Goal: Information Seeking & Learning: Learn about a topic

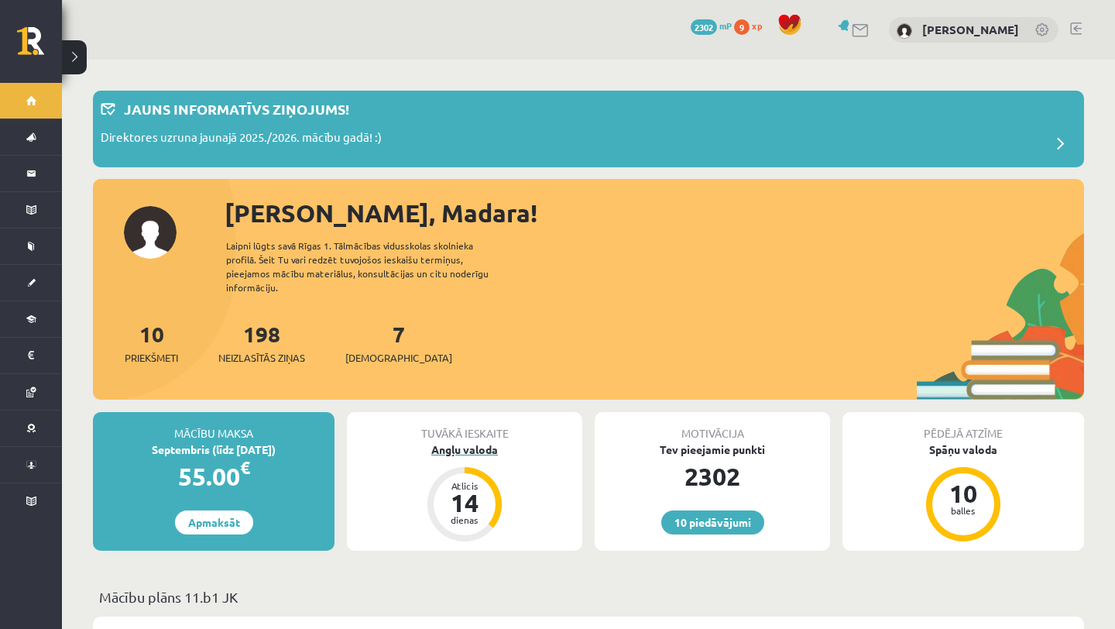
click at [453, 442] on div "Angļu valoda" at bounding box center [464, 450] width 235 height 16
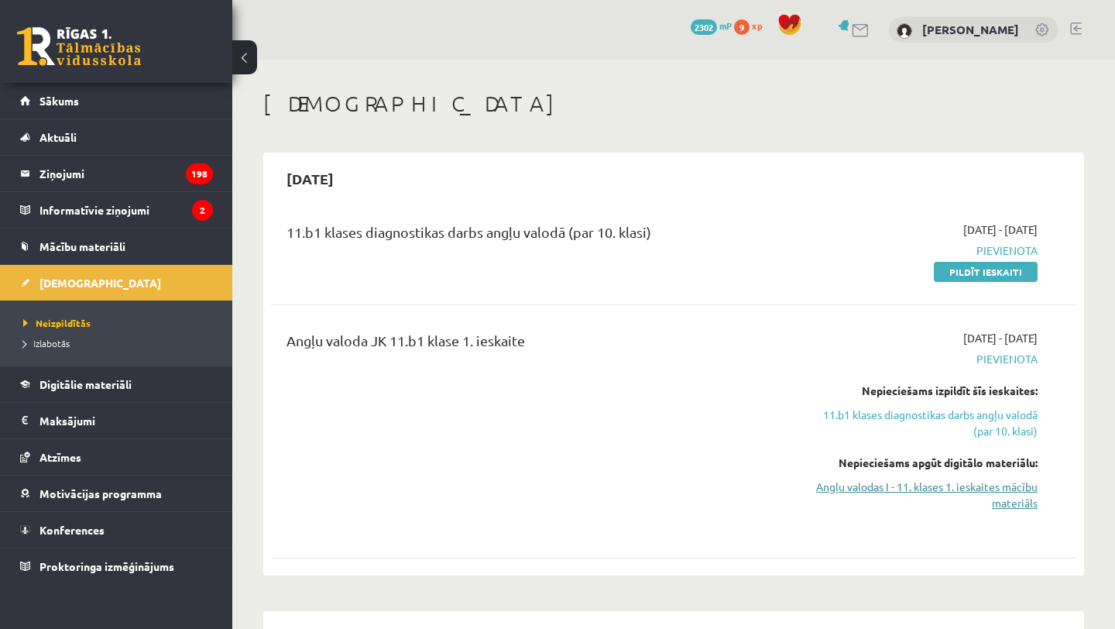
click at [905, 496] on link "Angļu valodas I - 11. klases 1. ieskaites mācību materiāls" at bounding box center [920, 495] width 235 height 33
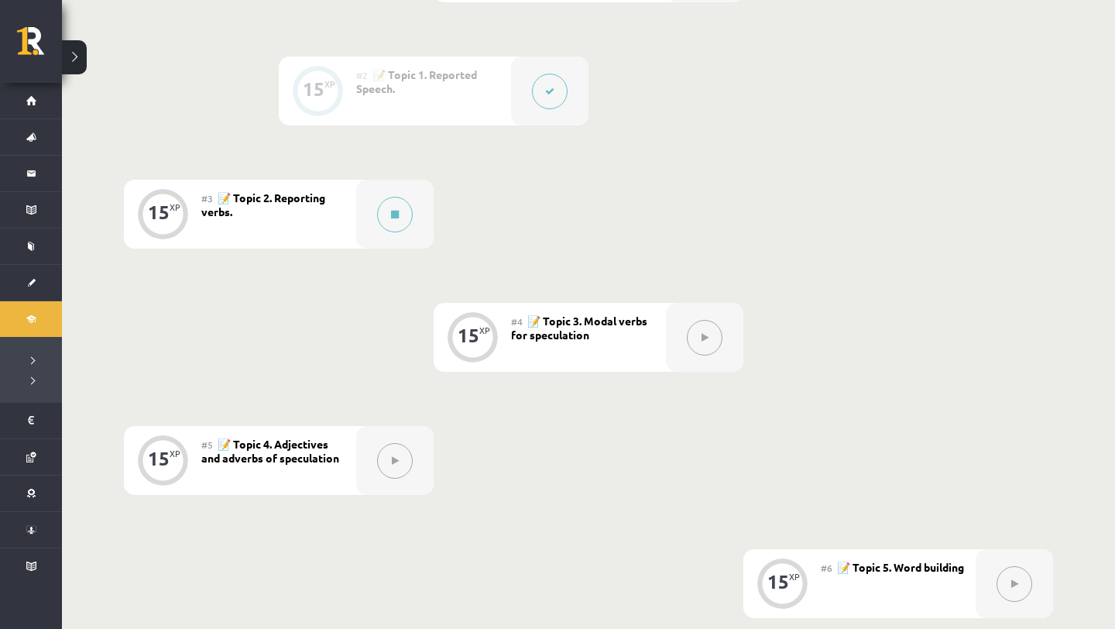
scroll to position [509, 0]
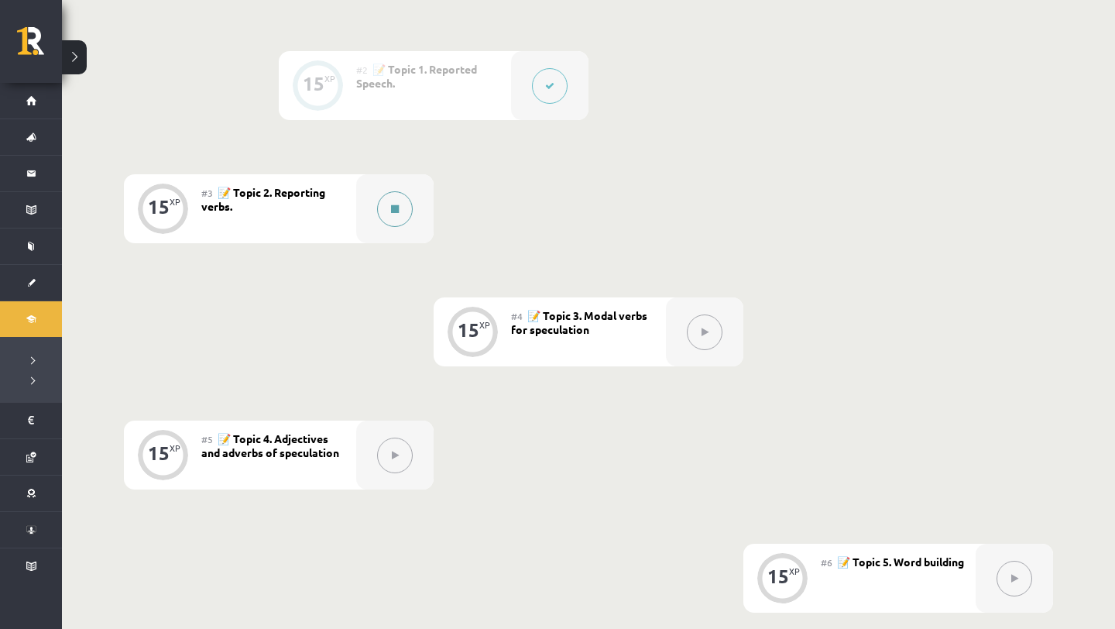
click at [399, 210] on button at bounding box center [395, 209] width 36 height 36
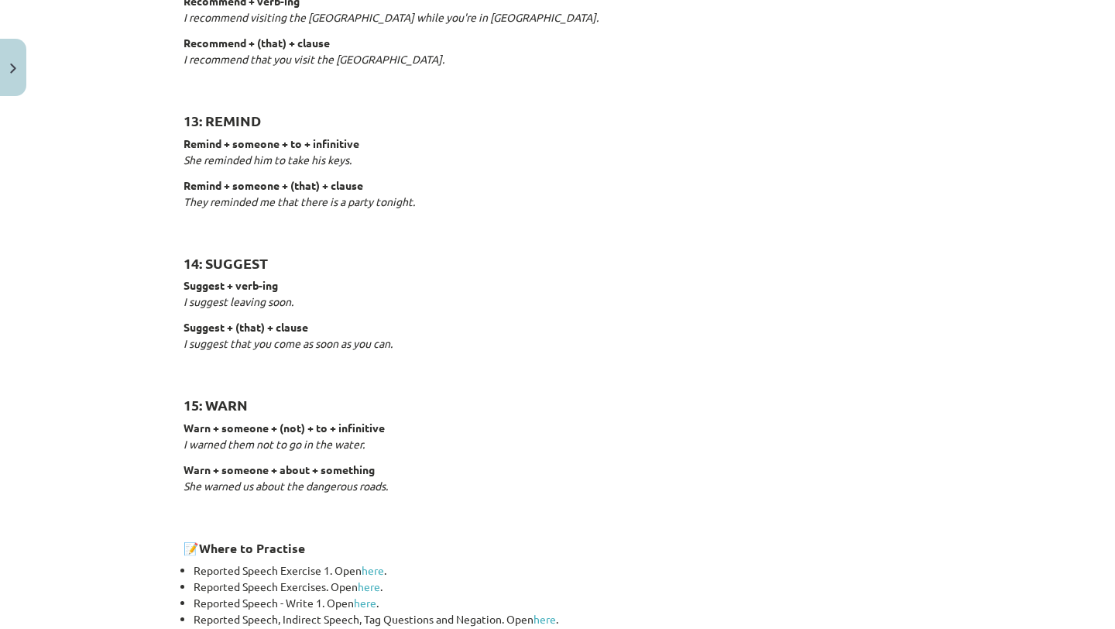
scroll to position [2361, 0]
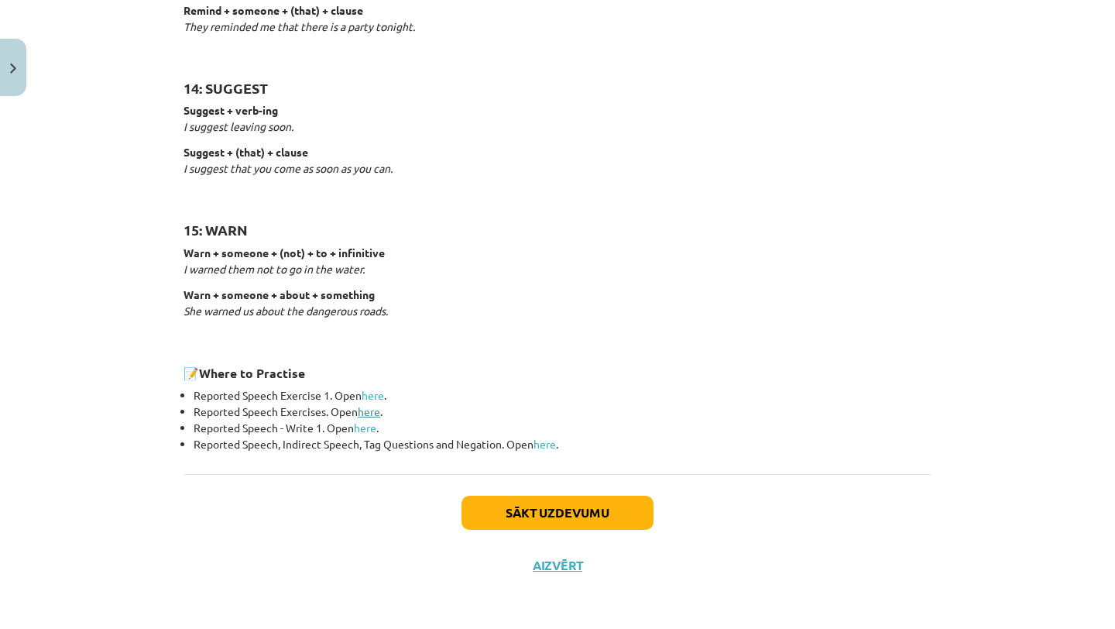
click at [372, 411] on link "here" at bounding box center [369, 411] width 22 height 14
click at [383, 393] on link "here" at bounding box center [373, 395] width 22 height 14
click at [363, 432] on li "Reported Speech - Write 1. Open here ." at bounding box center [563, 428] width 738 height 16
click at [364, 425] on link "here" at bounding box center [365, 428] width 22 height 14
click at [549, 445] on link "here" at bounding box center [545, 444] width 22 height 14
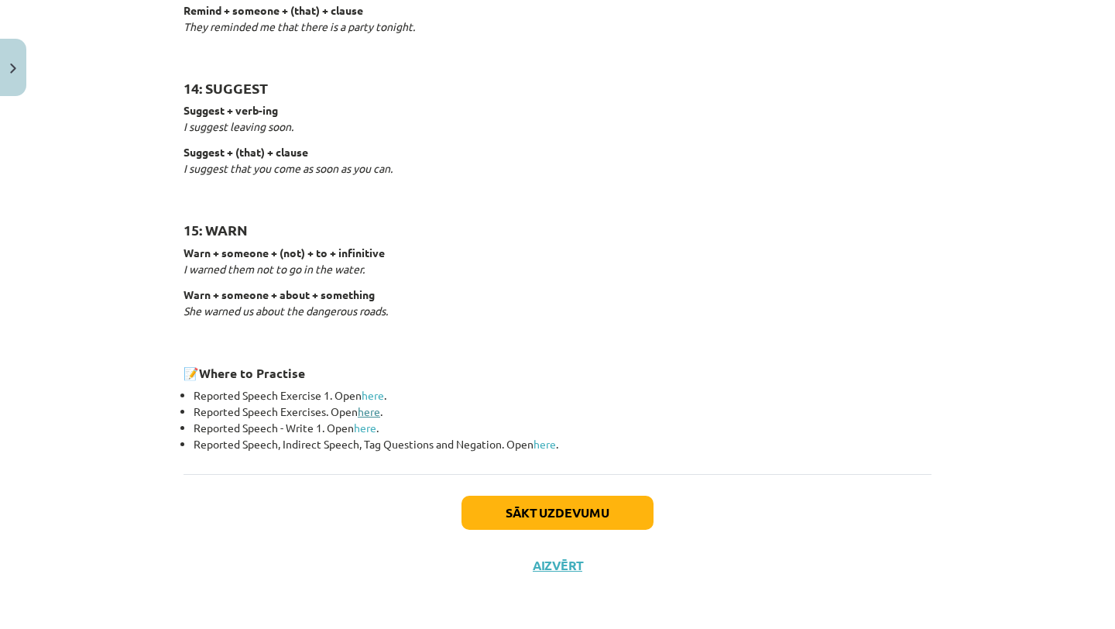
click at [367, 411] on link "here" at bounding box center [369, 411] width 22 height 14
click at [374, 429] on link "here" at bounding box center [365, 428] width 22 height 14
click at [542, 515] on button "Sākt uzdevumu" at bounding box center [558, 513] width 192 height 34
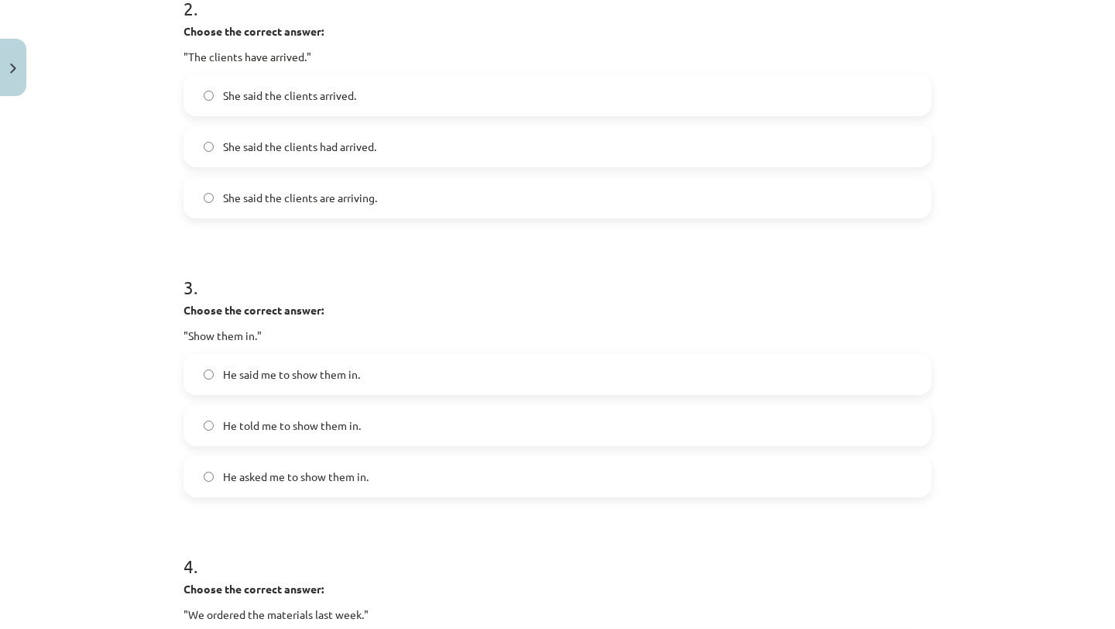
scroll to position [620, 0]
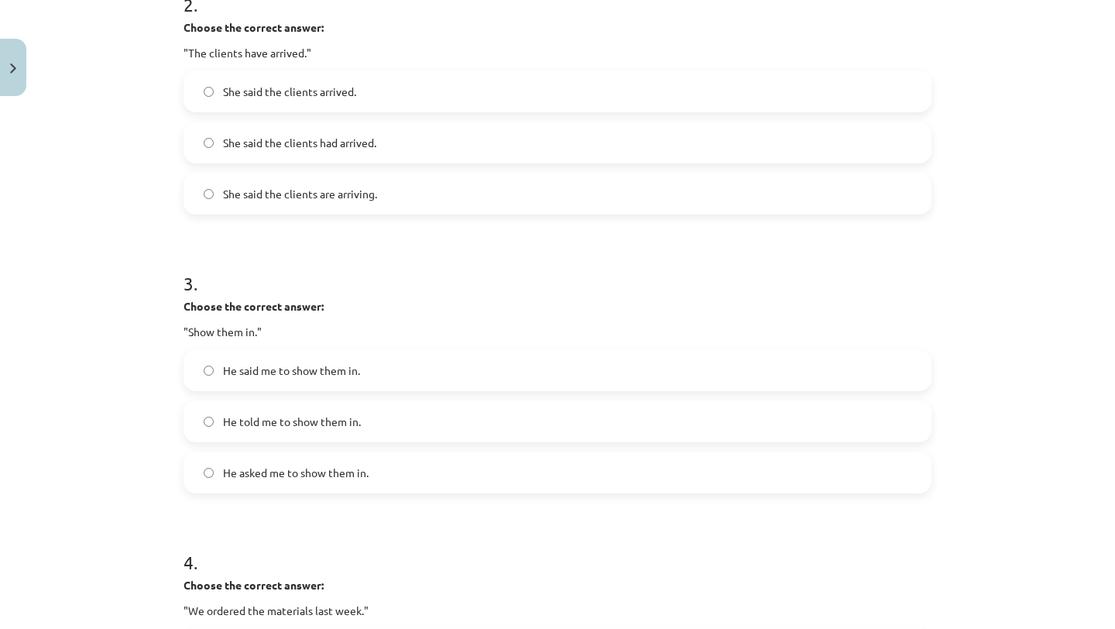
click at [215, 365] on label "He said me to show them in." at bounding box center [557, 370] width 745 height 39
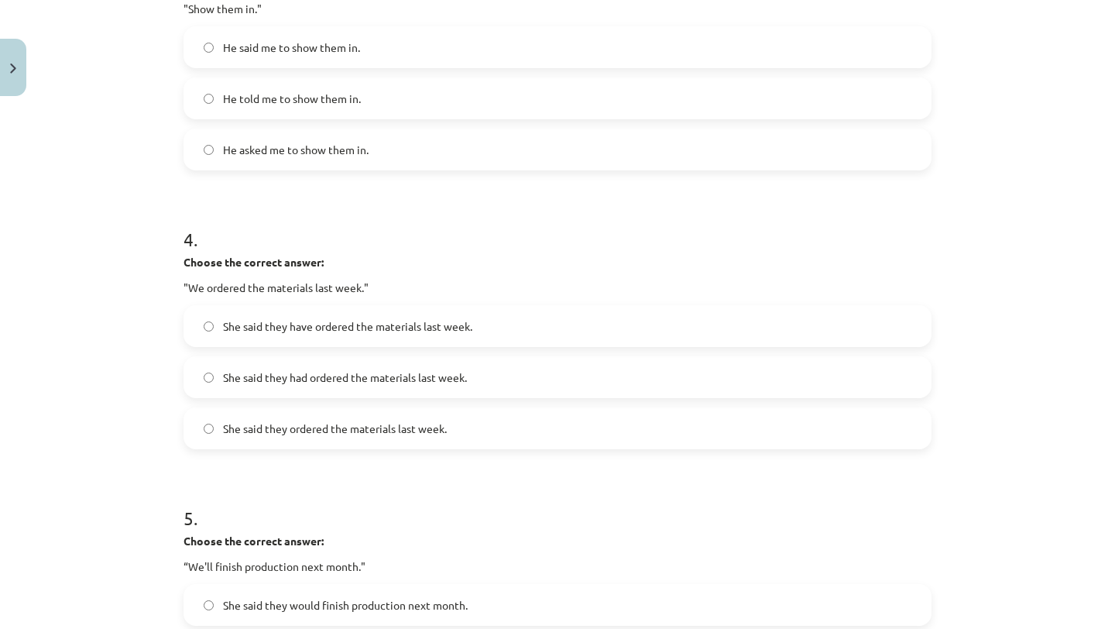
scroll to position [944, 0]
click at [251, 381] on span "She said they had ordered the materials last week." at bounding box center [345, 377] width 244 height 16
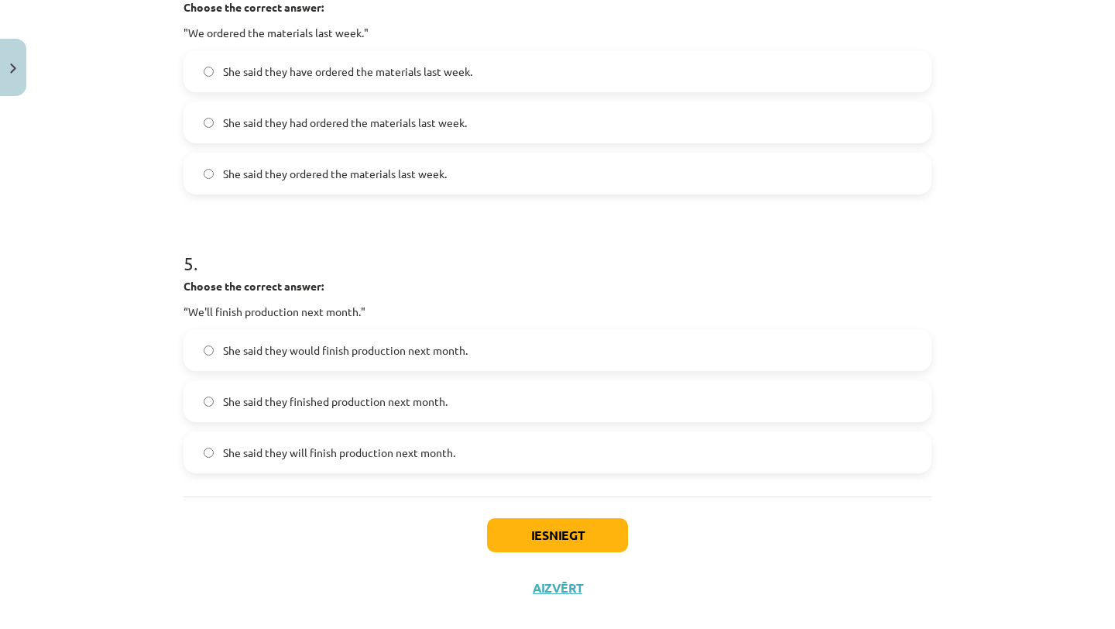
scroll to position [1205, 0]
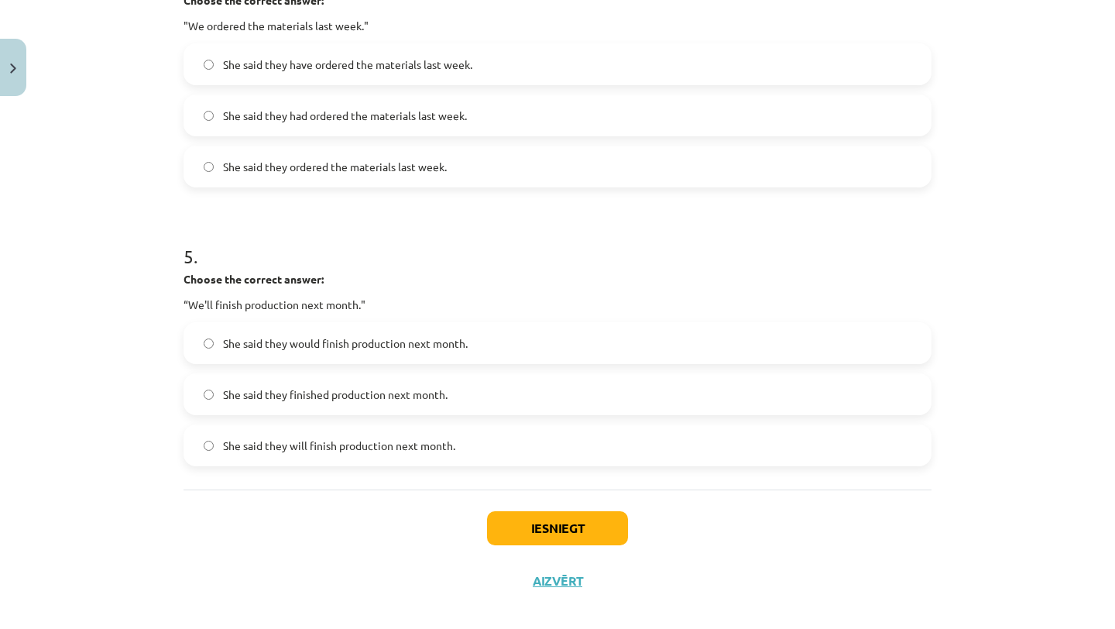
click at [232, 352] on label "She said they would finish production next month." at bounding box center [557, 343] width 745 height 39
click at [540, 534] on button "Iesniegt" at bounding box center [557, 528] width 141 height 34
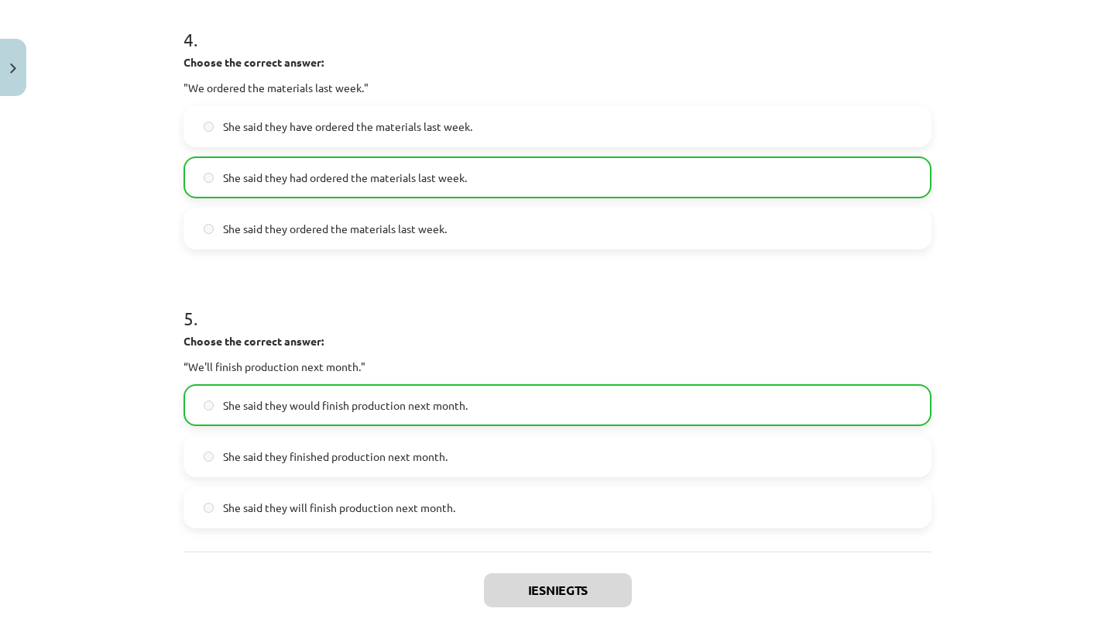
scroll to position [1271, 0]
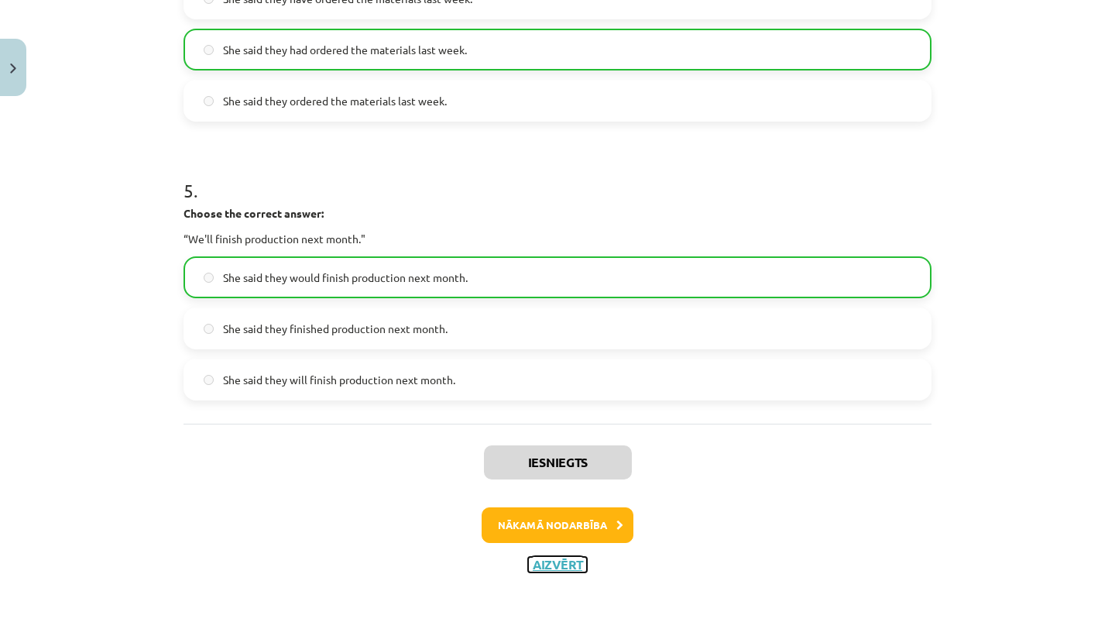
click at [565, 557] on button "Aizvērt" at bounding box center [557, 564] width 59 height 15
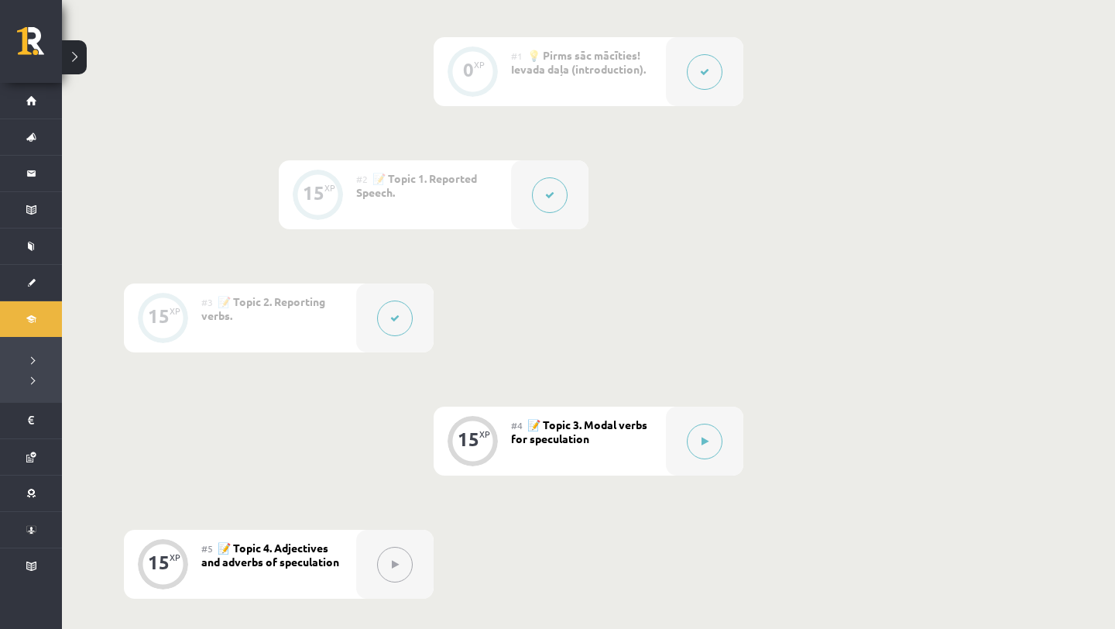
scroll to position [401, 0]
click at [544, 192] on button at bounding box center [550, 194] width 36 height 36
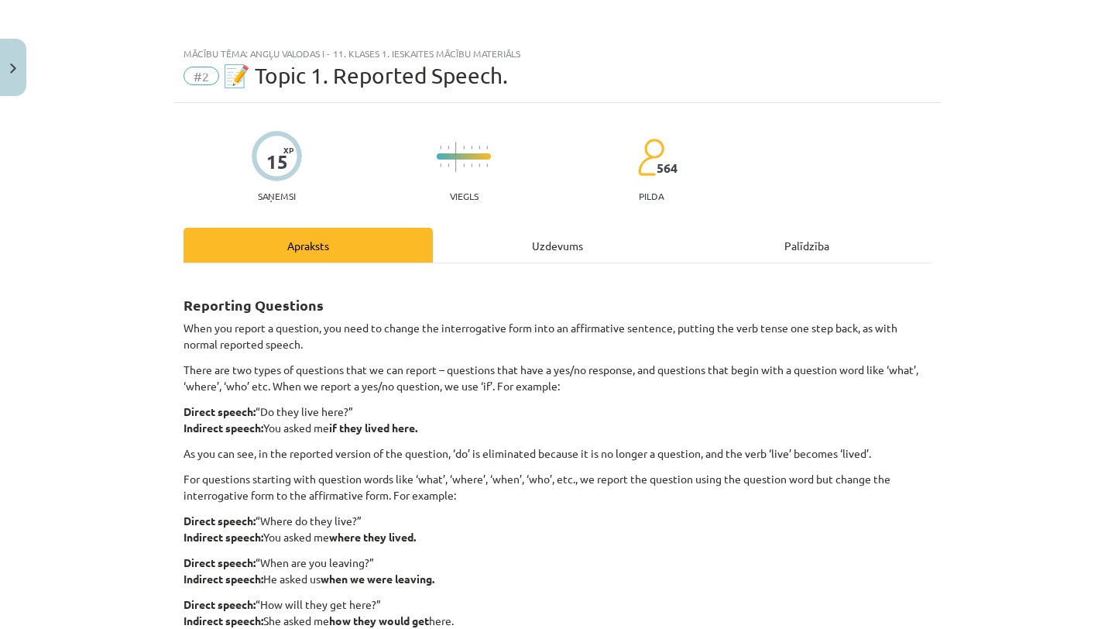
scroll to position [350, 0]
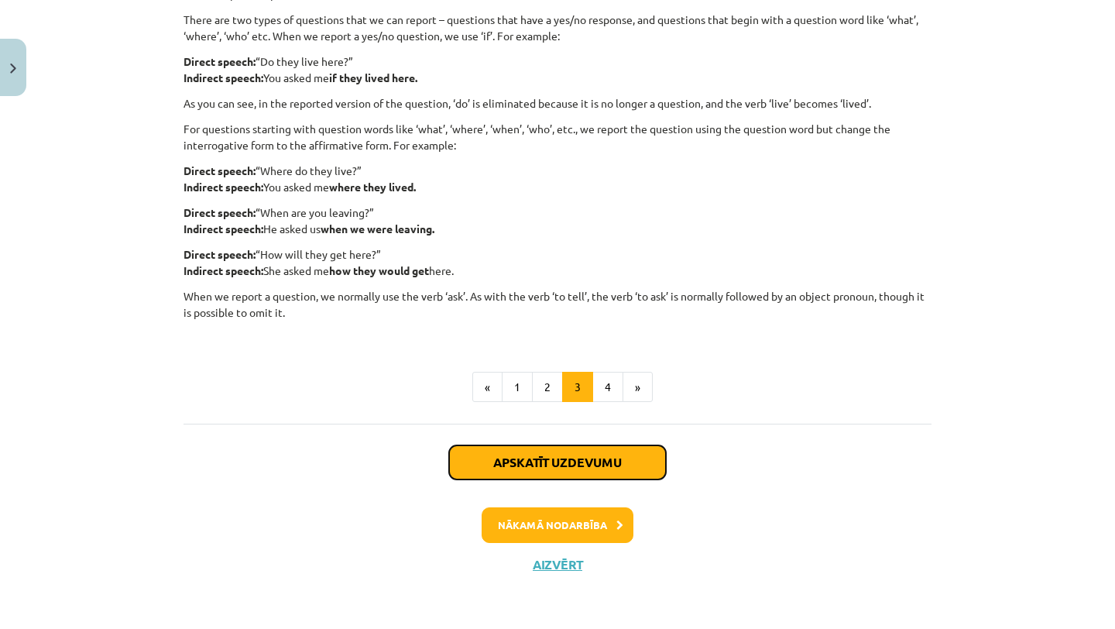
click at [546, 473] on button "Apskatīt uzdevumu" at bounding box center [557, 462] width 217 height 34
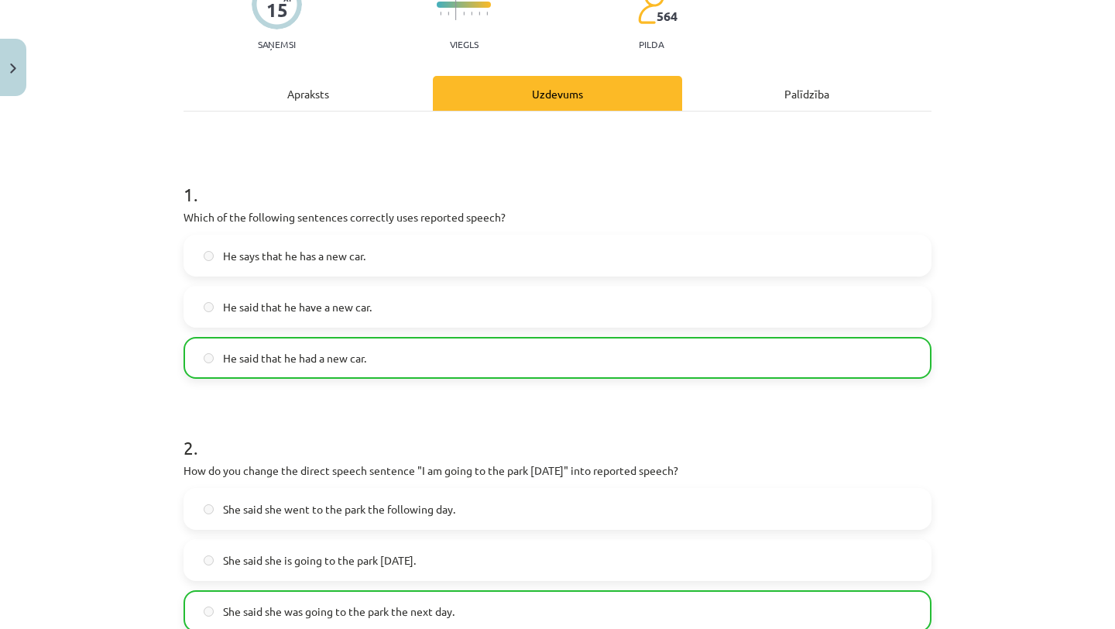
scroll to position [58, 0]
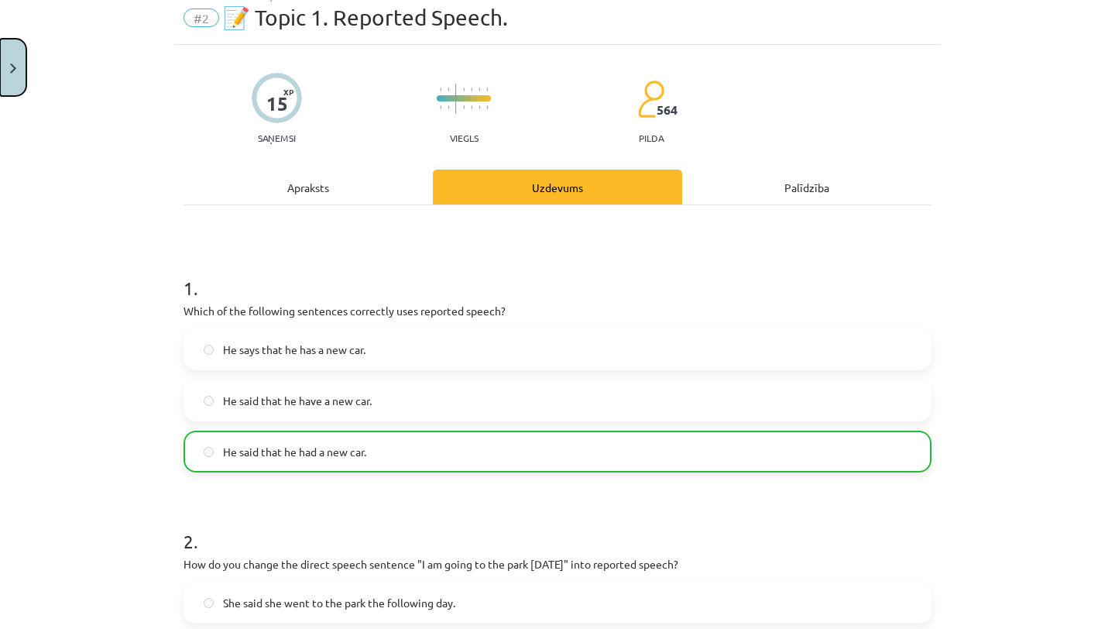
click at [8, 87] on button "Close" at bounding box center [13, 67] width 26 height 57
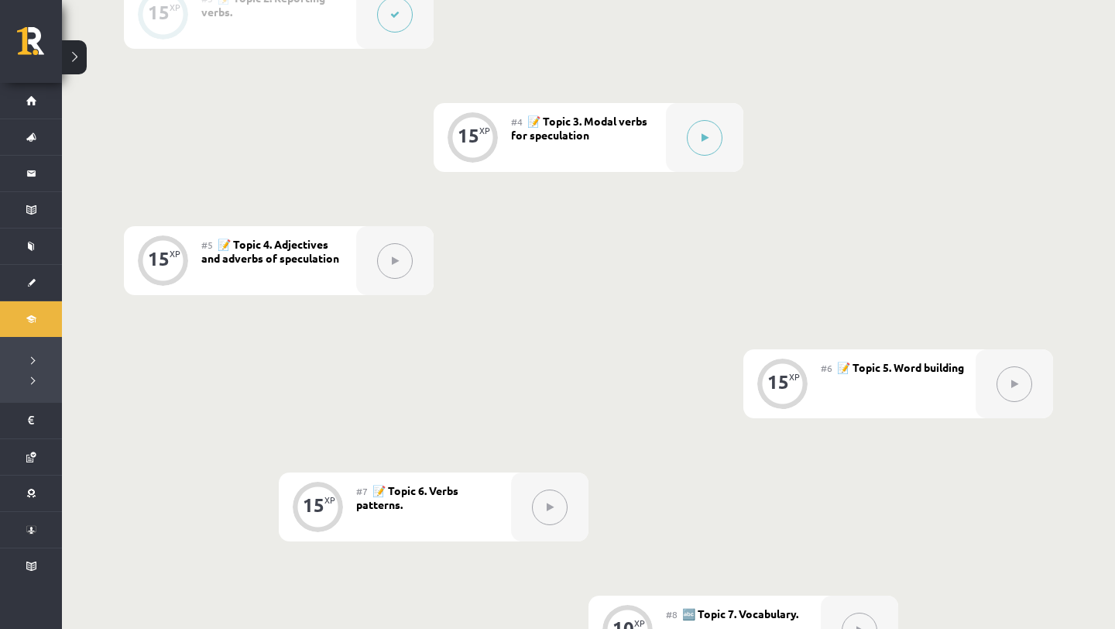
scroll to position [707, 0]
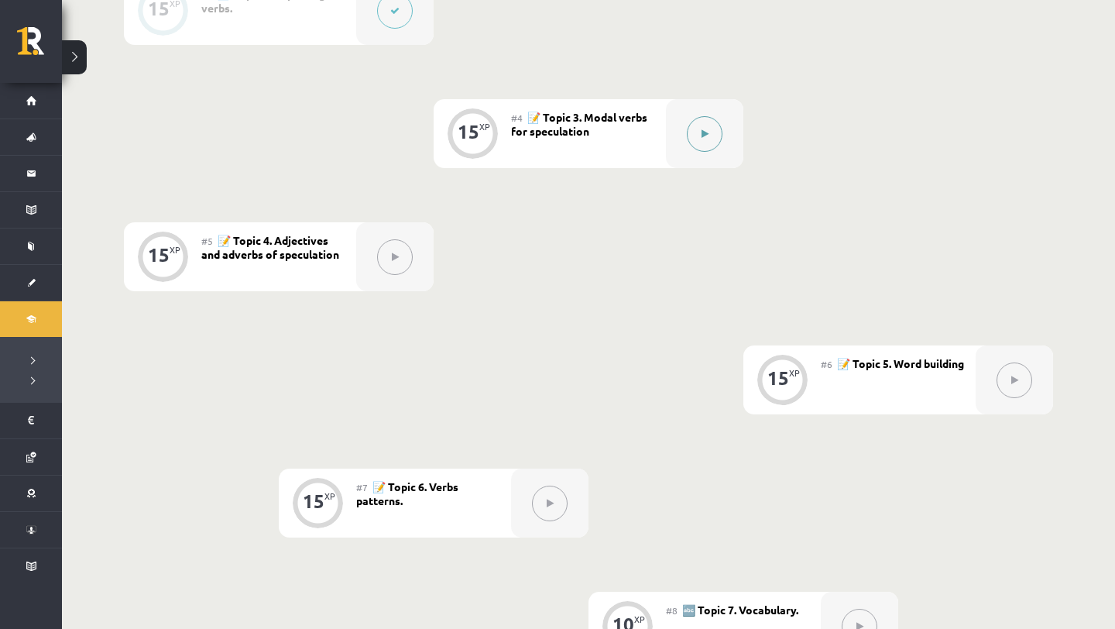
click at [710, 127] on button at bounding box center [705, 134] width 36 height 36
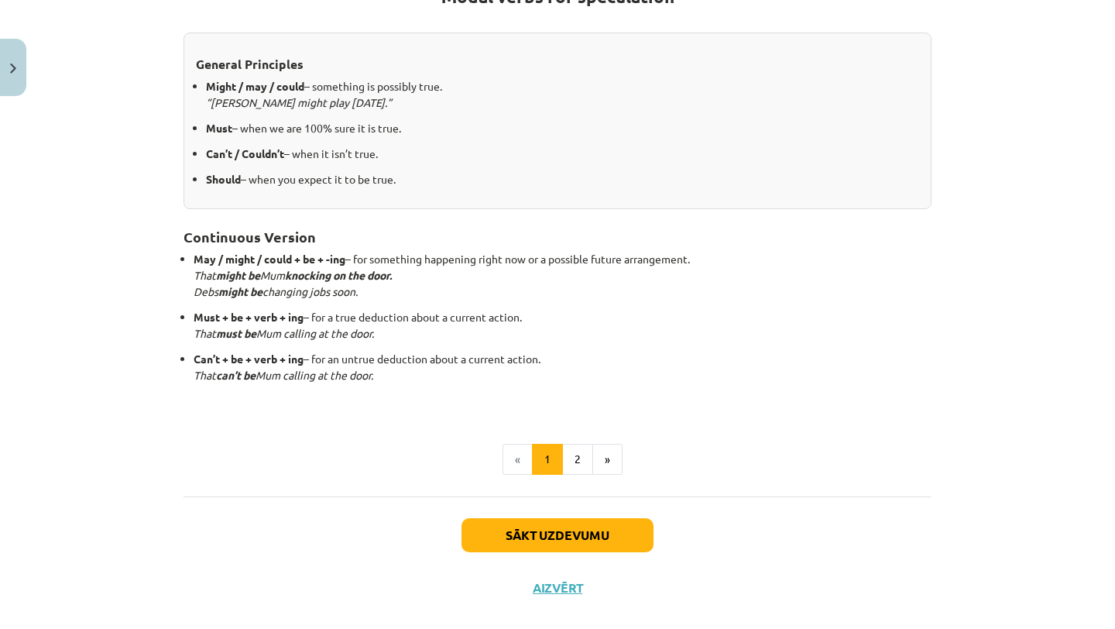
scroll to position [342, 0]
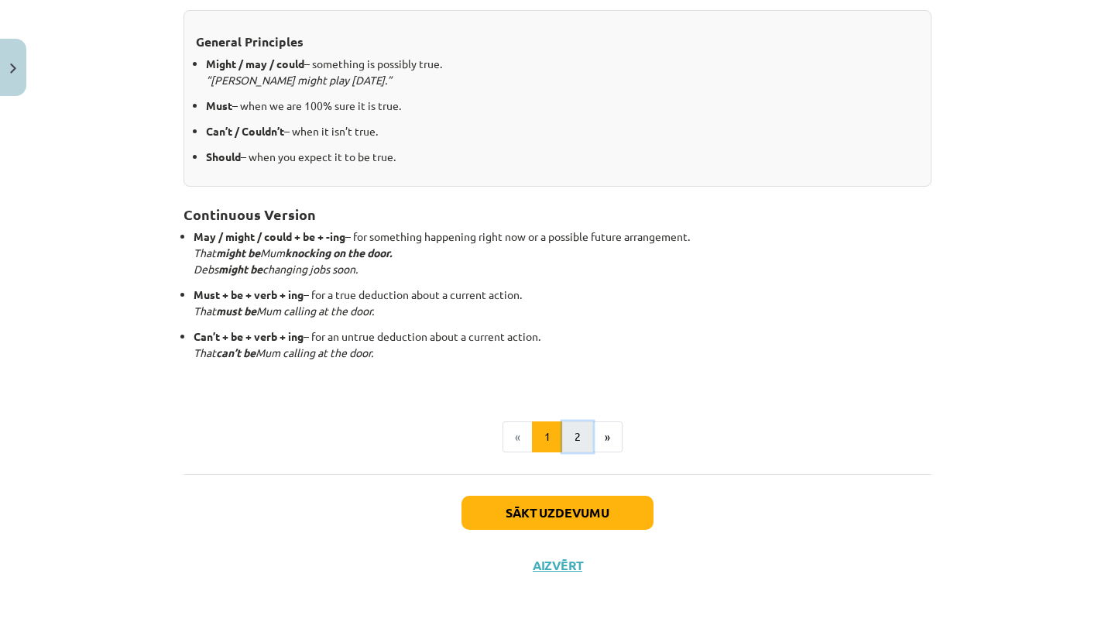
click at [578, 431] on button "2" at bounding box center [577, 436] width 31 height 31
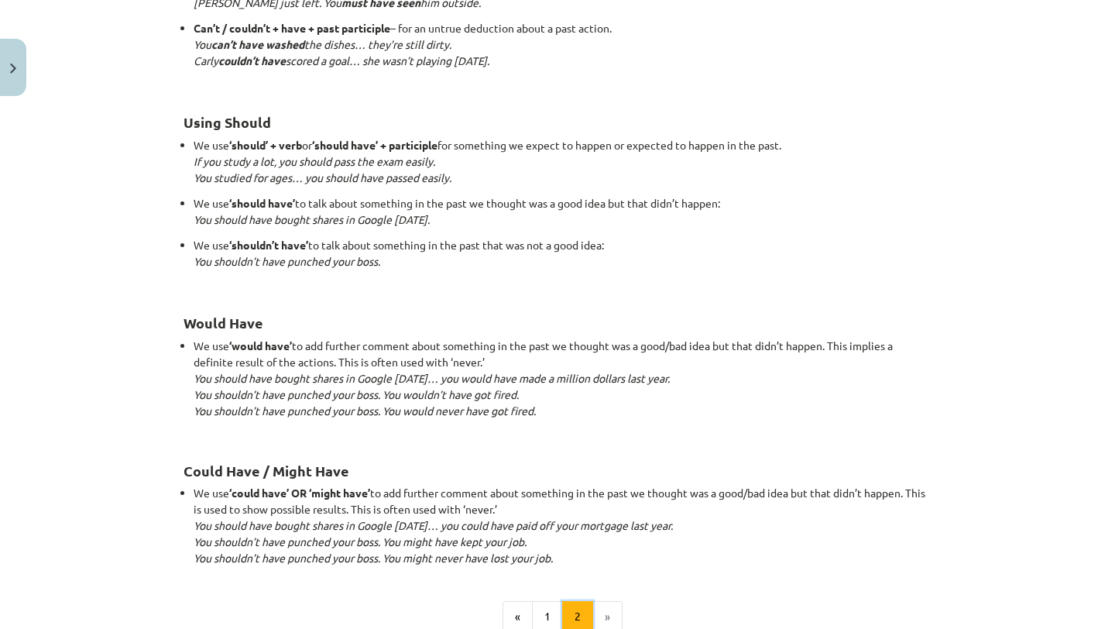
scroll to position [1453, 0]
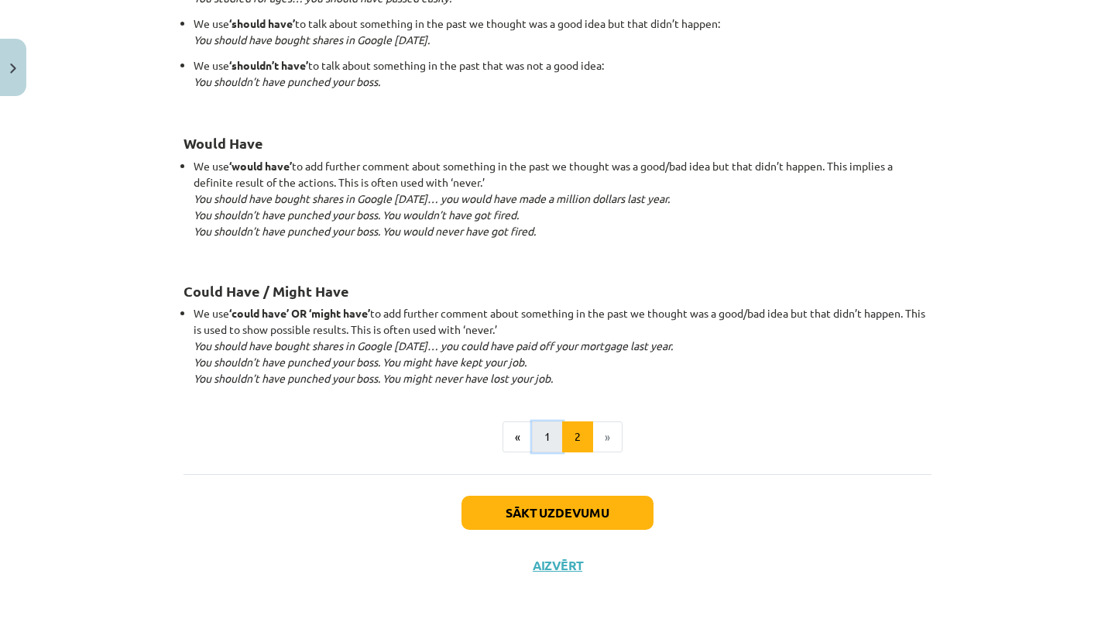
click at [560, 434] on button "1" at bounding box center [547, 436] width 31 height 31
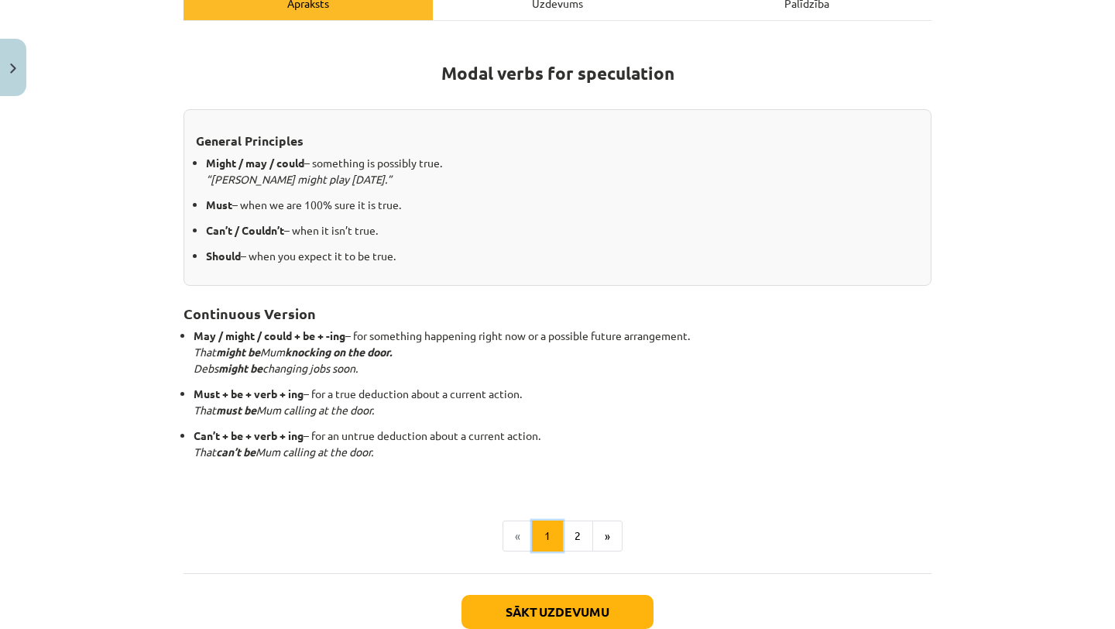
scroll to position [237, 0]
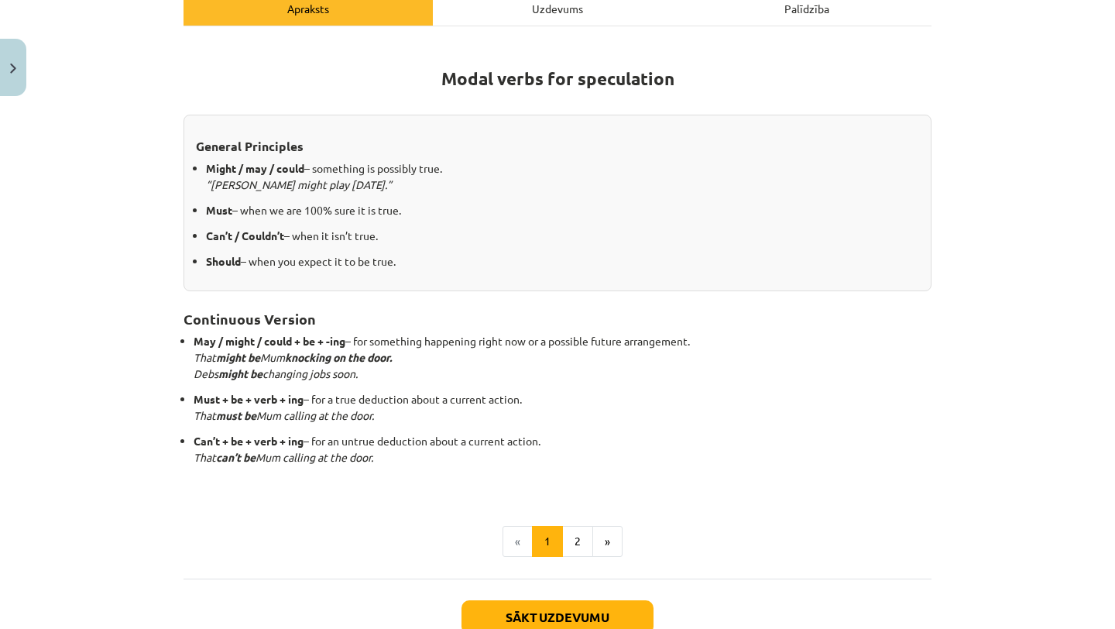
click at [638, 335] on p "May / might / could + be + -ing – for something happening right now or a possib…" at bounding box center [563, 357] width 738 height 49
click at [585, 528] on button "2" at bounding box center [577, 541] width 31 height 31
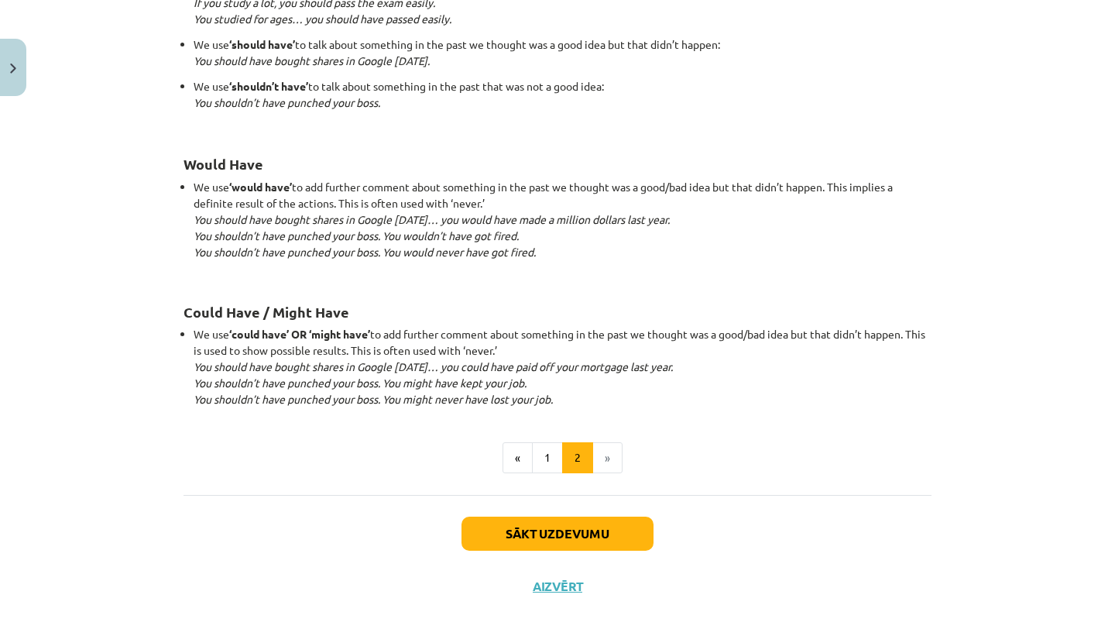
scroll to position [1454, 0]
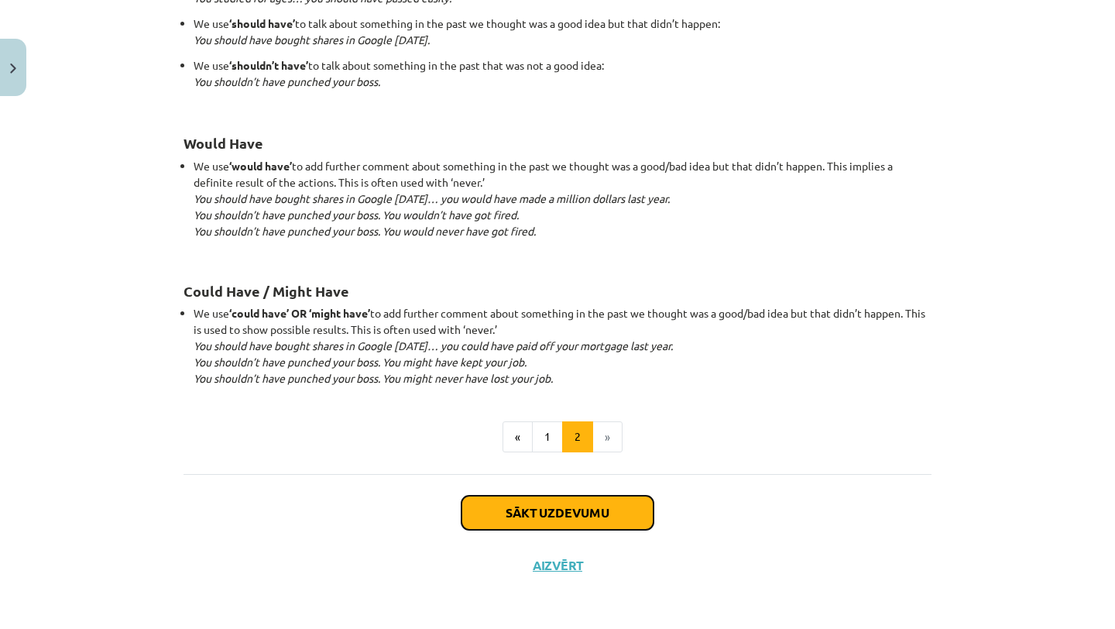
click at [508, 497] on button "Sākt uzdevumu" at bounding box center [558, 513] width 192 height 34
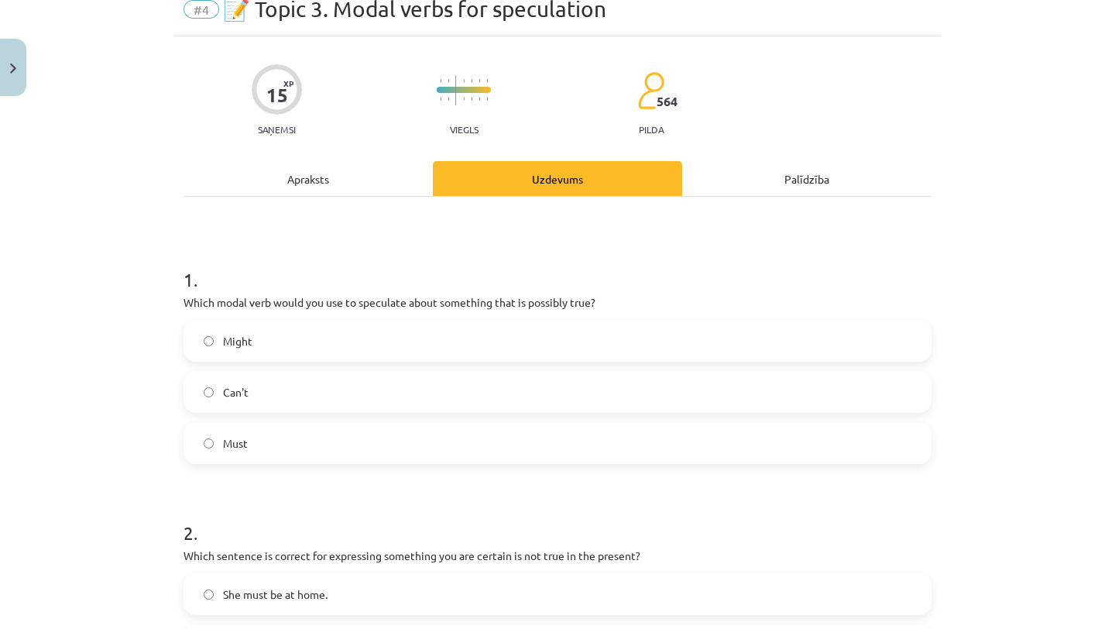
scroll to position [39, 0]
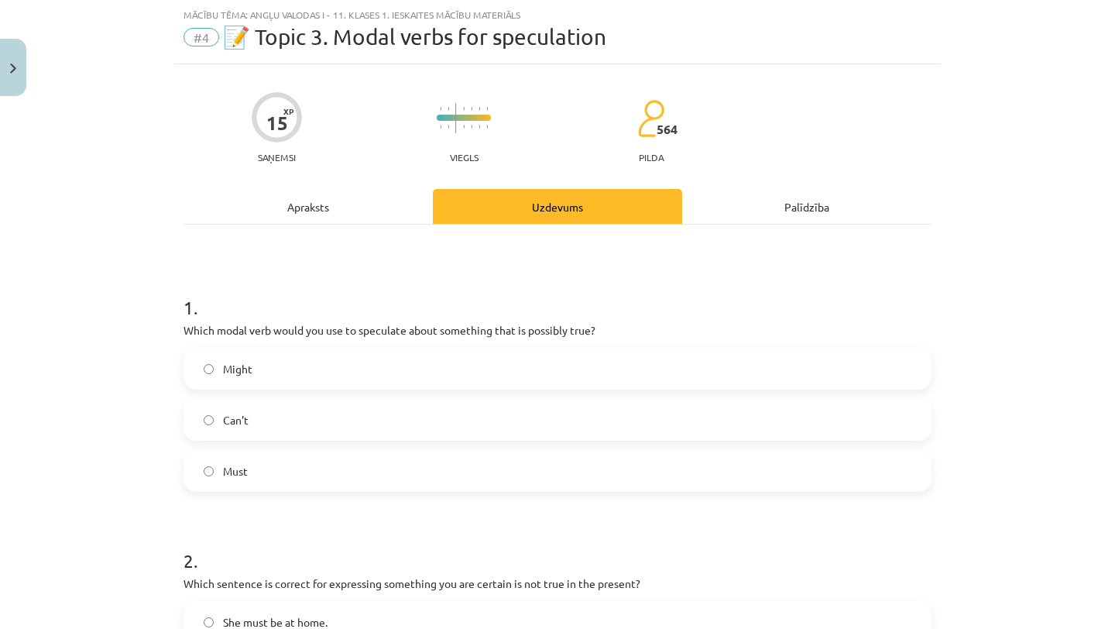
click at [417, 387] on label "Might" at bounding box center [557, 368] width 745 height 39
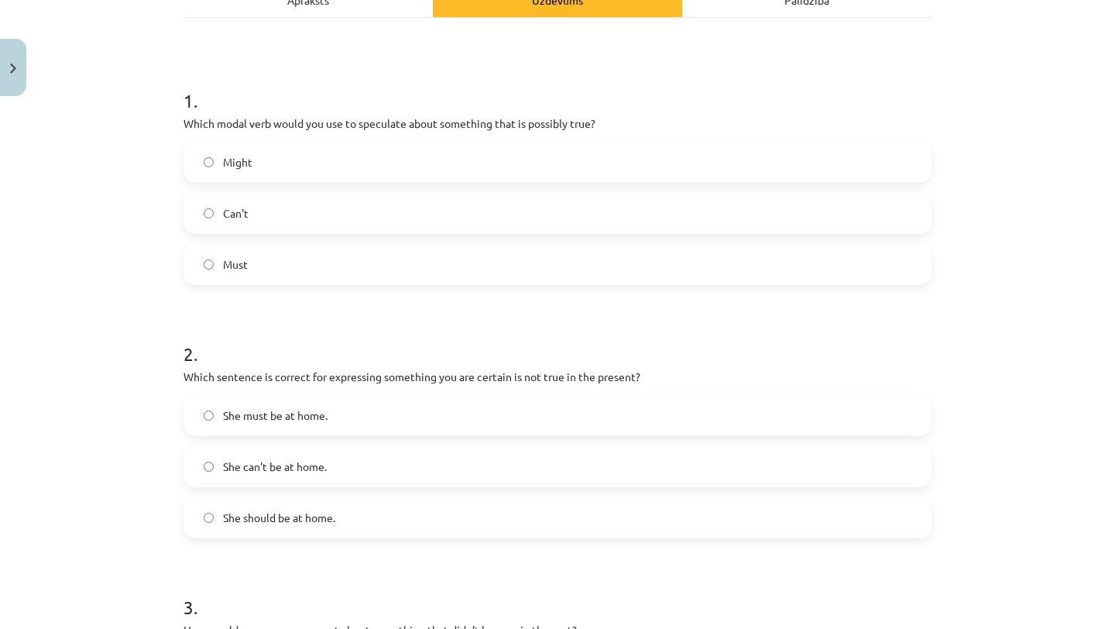
scroll to position [253, 0]
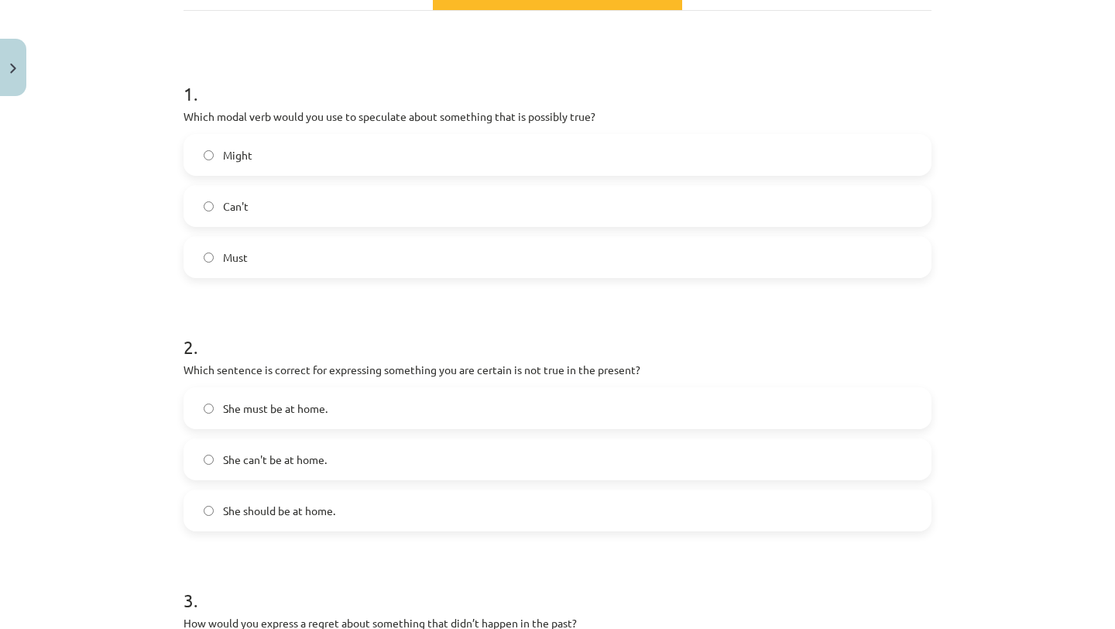
click at [349, 466] on label "She can't be at home." at bounding box center [557, 459] width 745 height 39
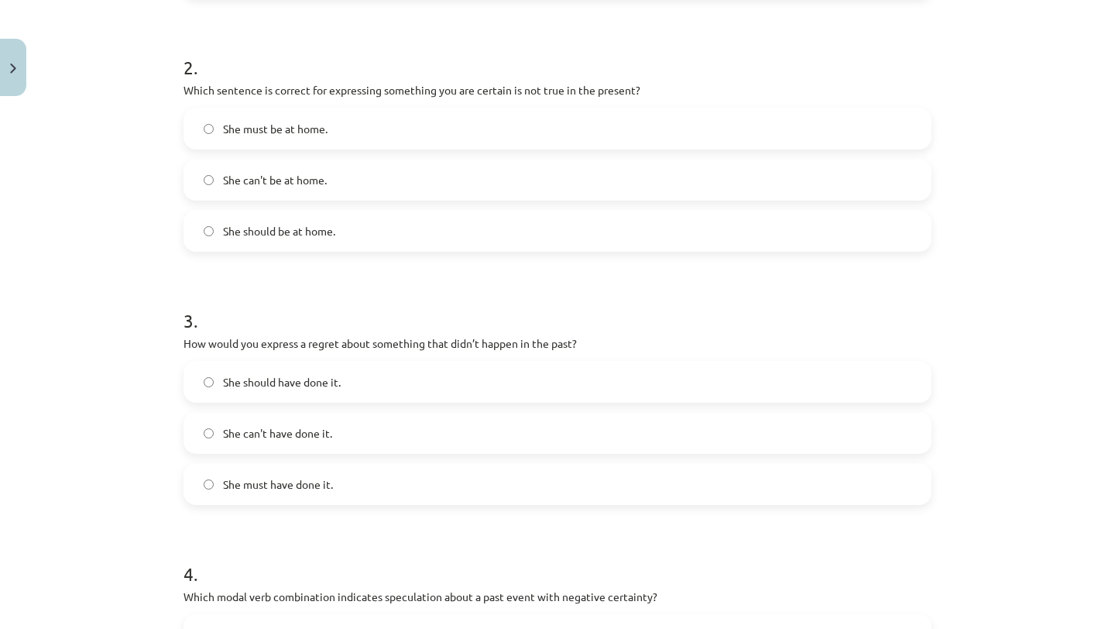
scroll to position [542, 0]
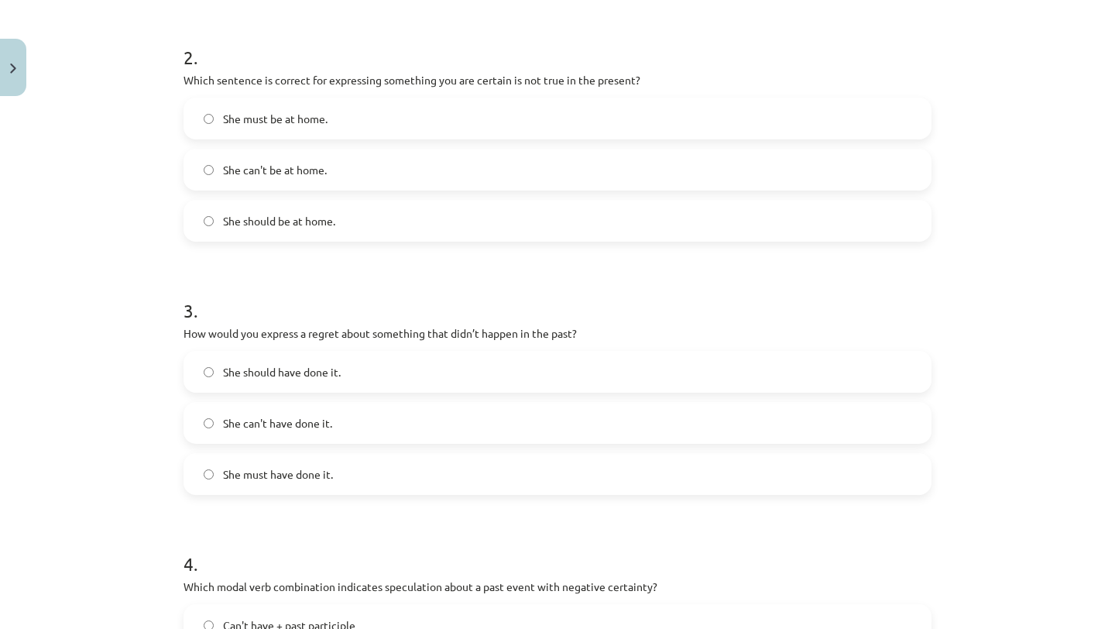
click at [317, 380] on span "She should have done it." at bounding box center [282, 372] width 118 height 16
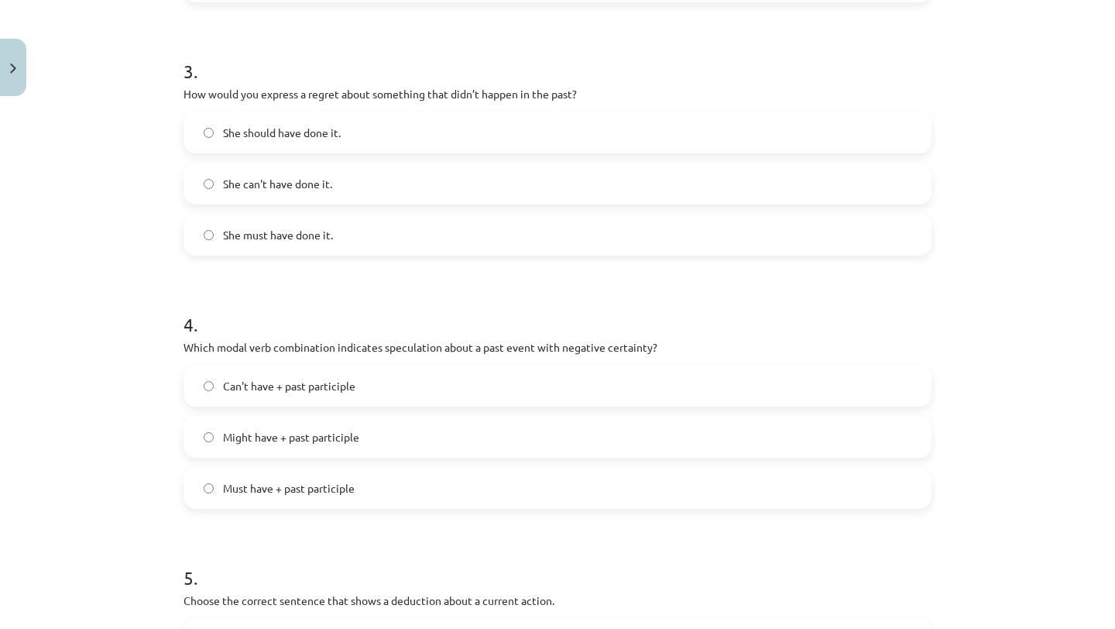
scroll to position [787, 0]
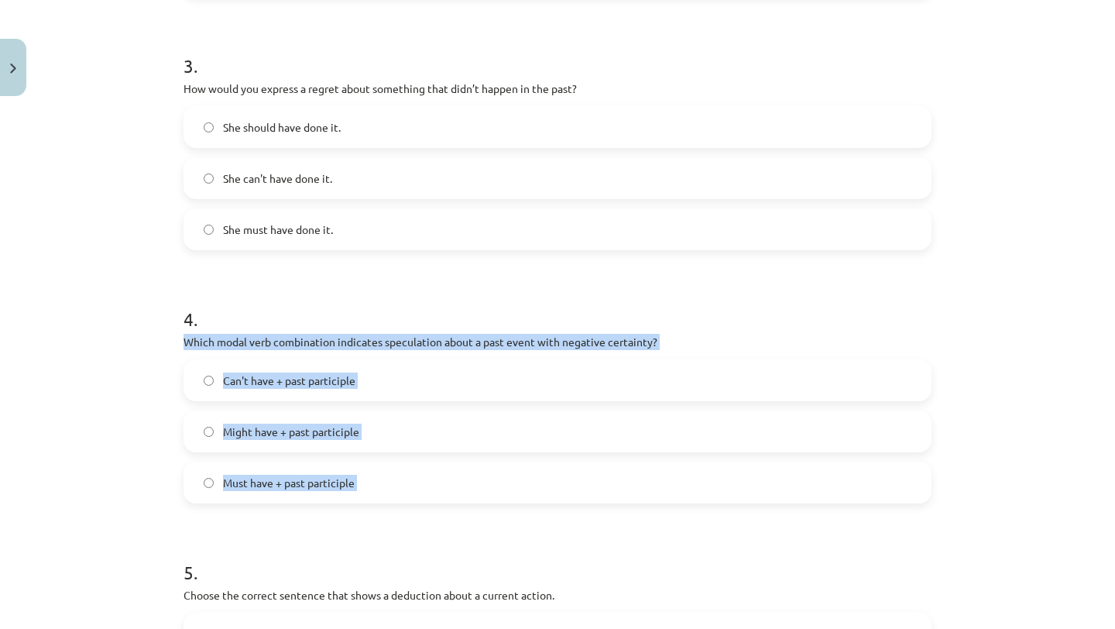
drag, startPoint x: 177, startPoint y: 342, endPoint x: 387, endPoint y: 507, distance: 267.5
click at [387, 507] on div "15 XP Saņemsi Viegls 564 pilda Apraksts Uzdevums Palīdzība 1 . Which modal verb…" at bounding box center [557, 107] width 767 height 1582
copy div "Which modal verb combination indicates speculation about a past event with nega…"
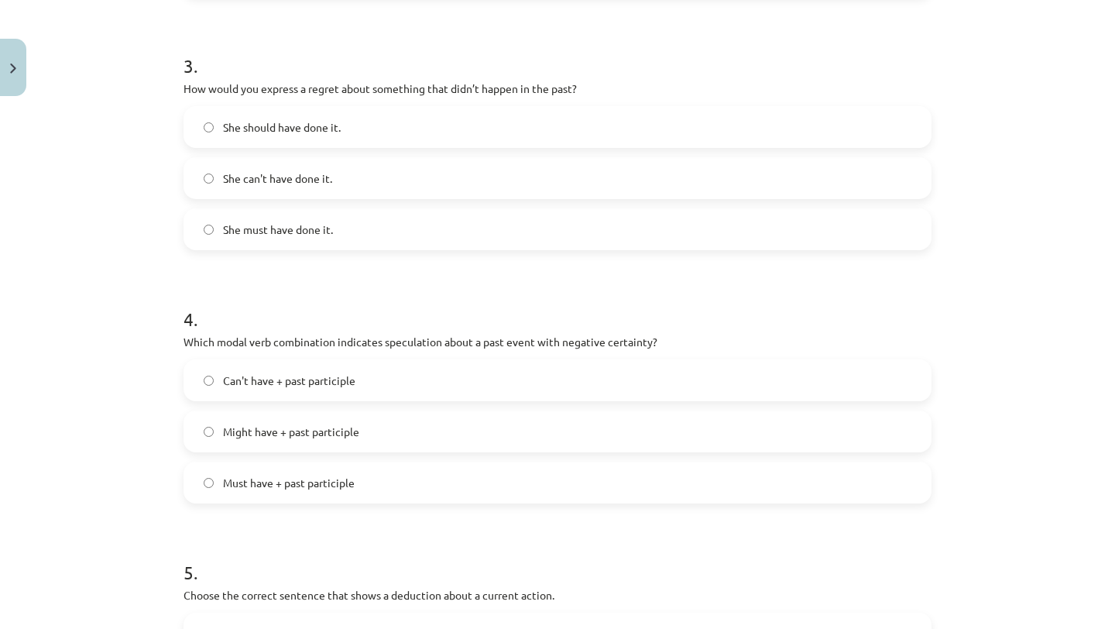
click at [800, 307] on h1 "4 ." at bounding box center [558, 305] width 748 height 48
click at [256, 383] on span "Can't have + past participle" at bounding box center [289, 381] width 132 height 16
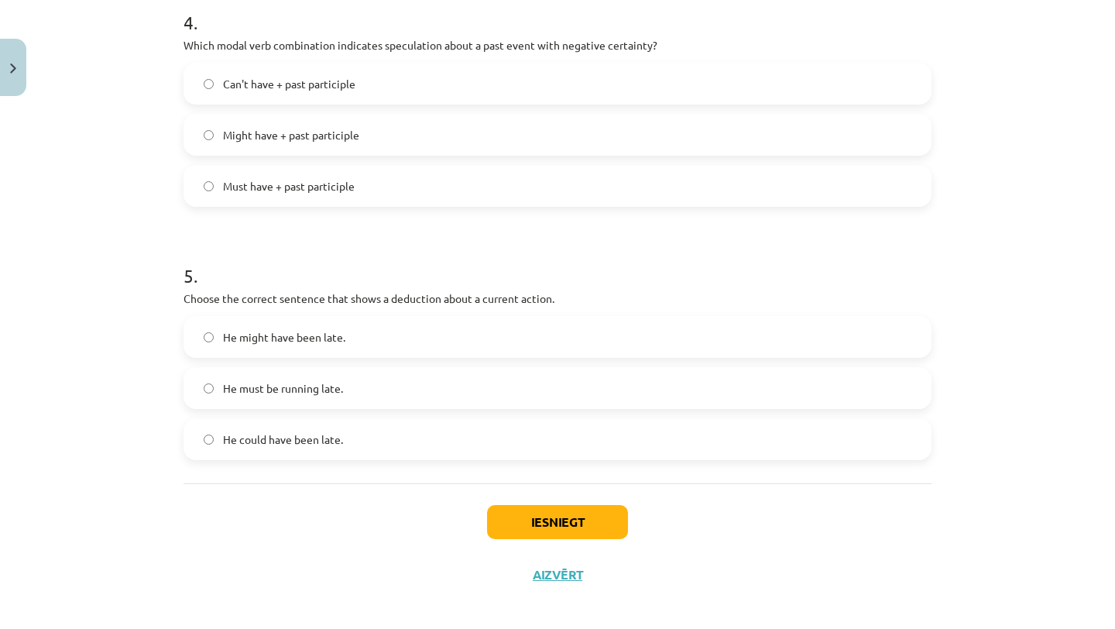
scroll to position [1094, 0]
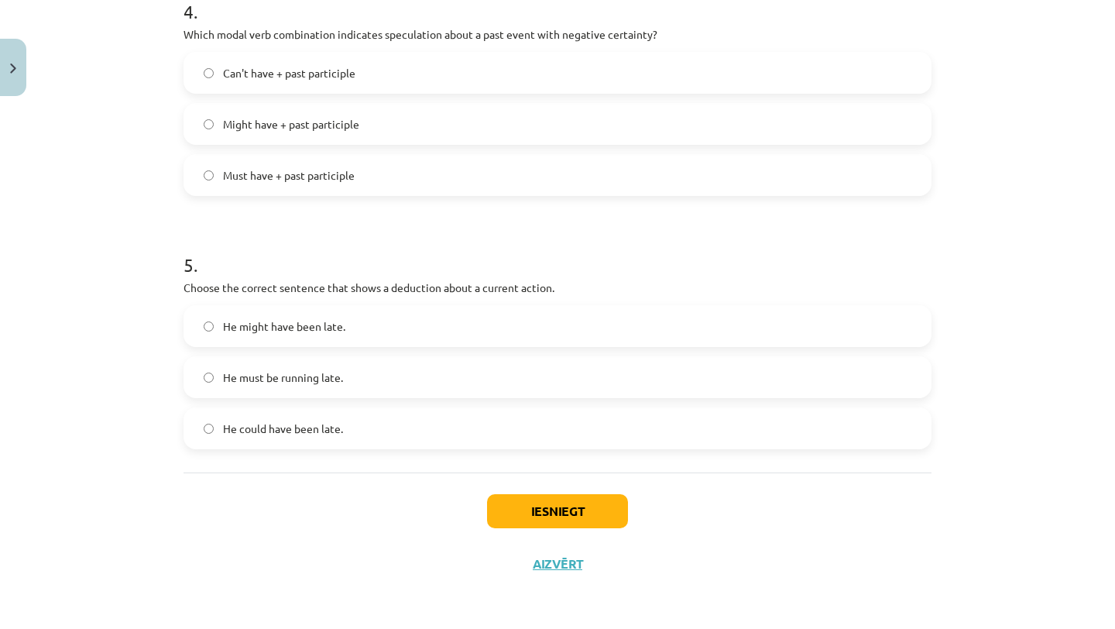
click at [253, 379] on span "He must be running late." at bounding box center [283, 377] width 120 height 16
click at [531, 510] on button "Iesniegt" at bounding box center [557, 511] width 141 height 34
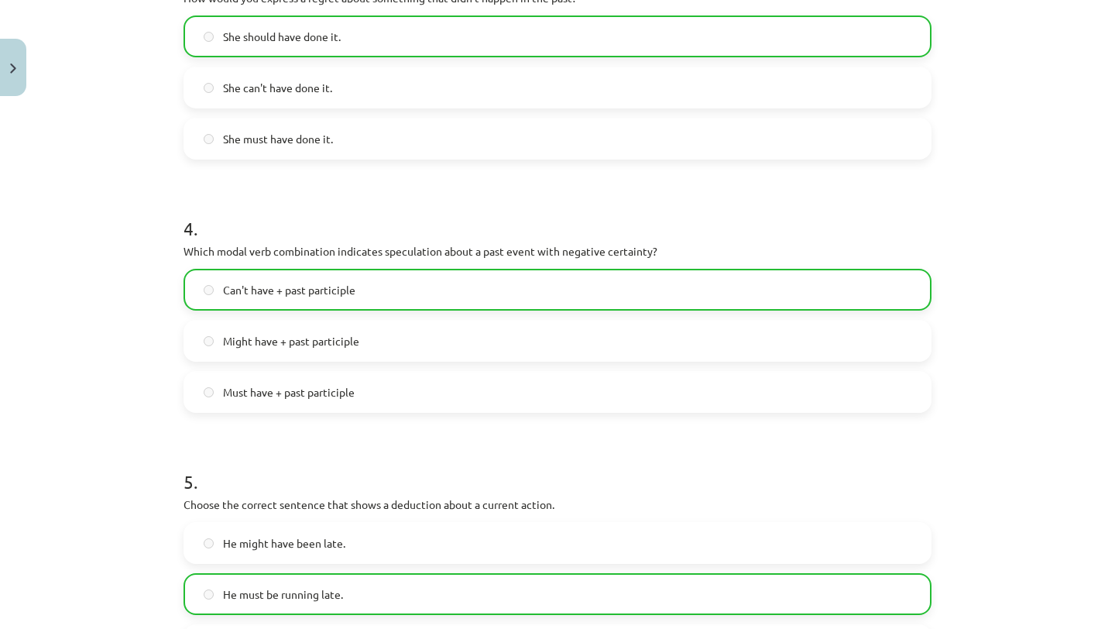
scroll to position [1143, 0]
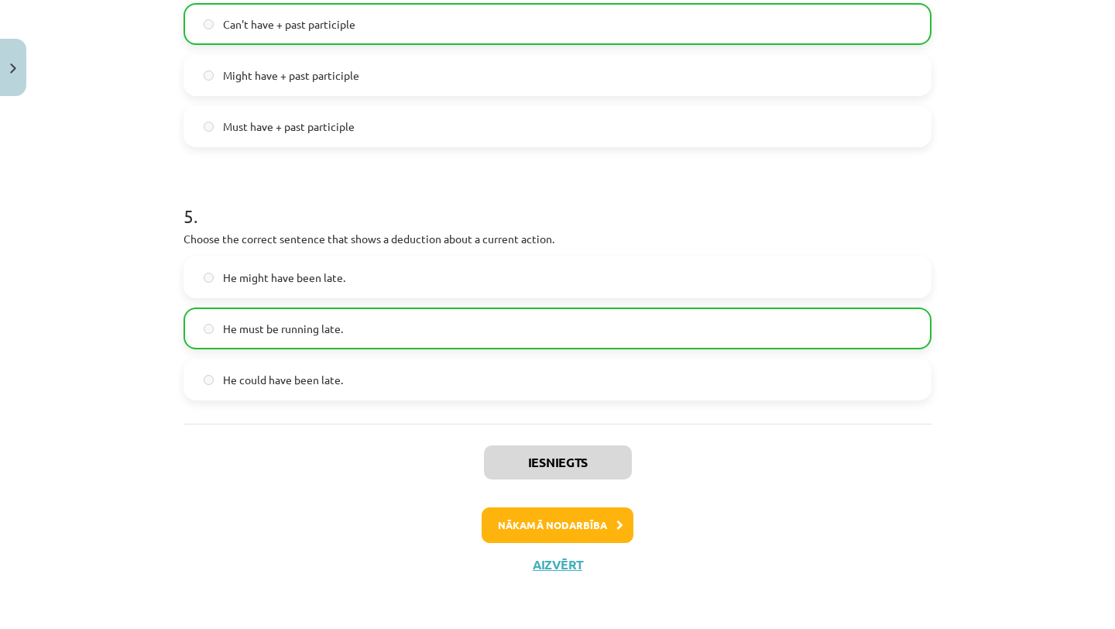
click at [545, 572] on div "Iesniegts Nākamā nodarbība Aizvērt" at bounding box center [558, 503] width 748 height 158
click at [545, 564] on button "Aizvērt" at bounding box center [557, 564] width 59 height 15
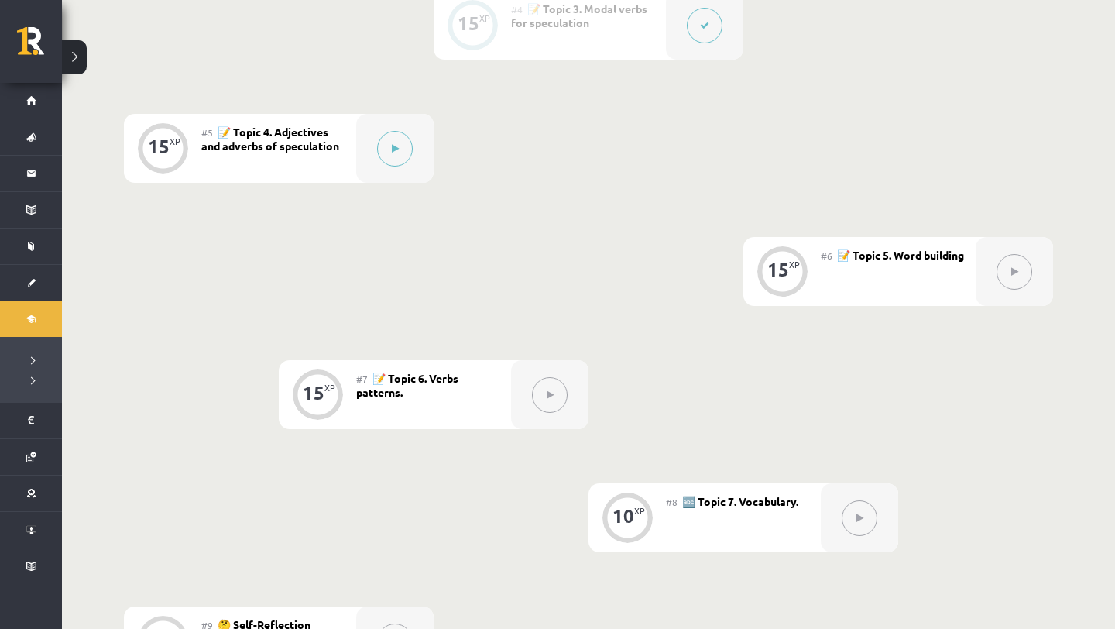
scroll to position [813, 0]
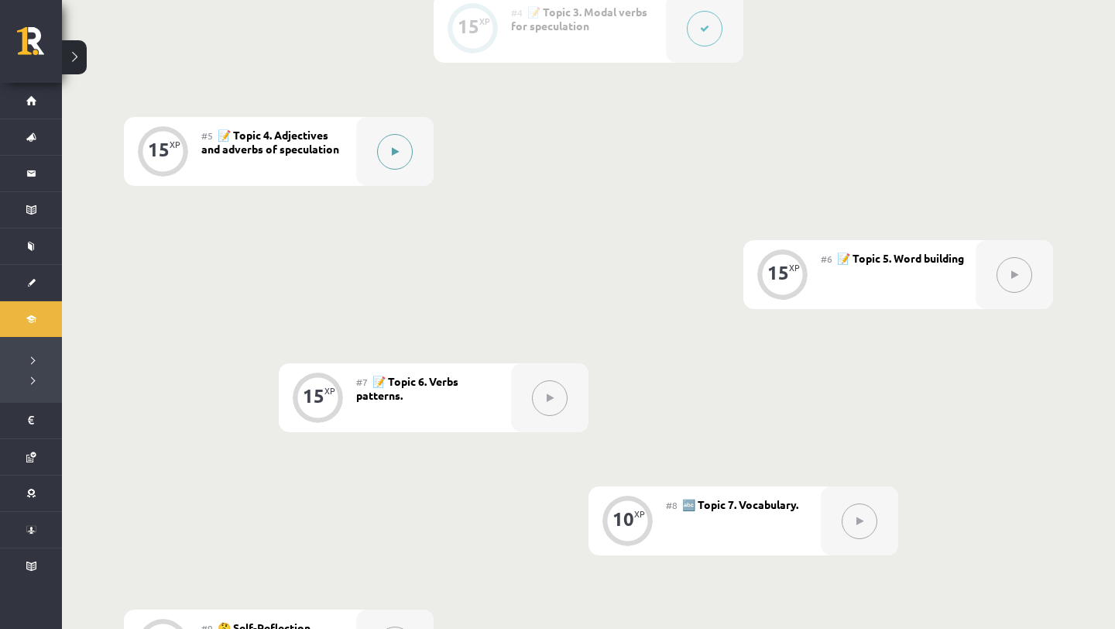
click at [400, 147] on button at bounding box center [395, 152] width 36 height 36
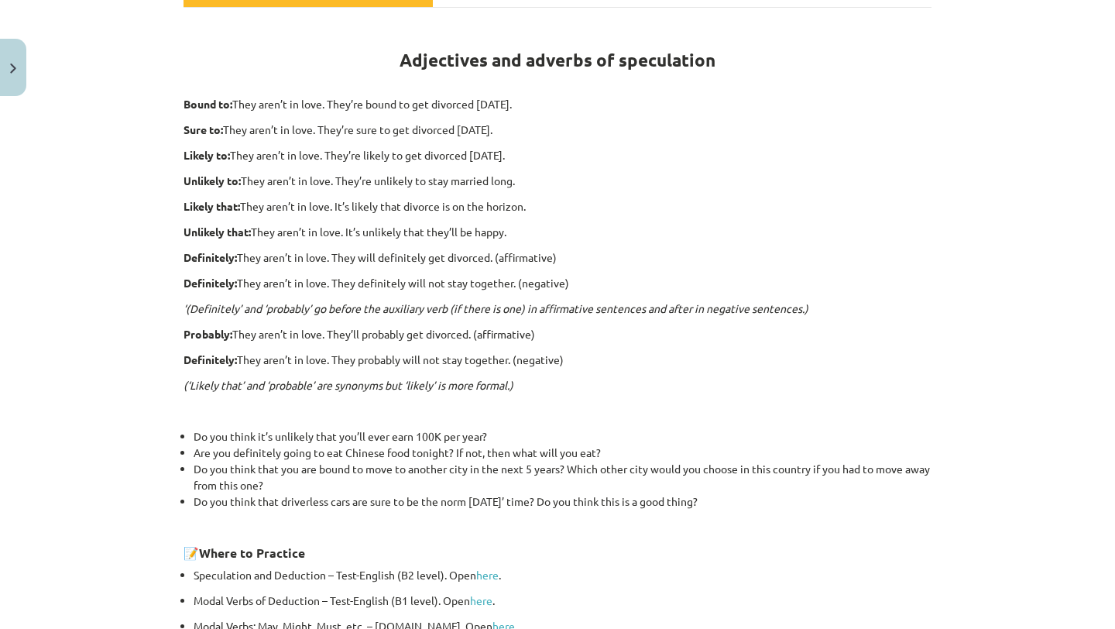
scroll to position [278, 0]
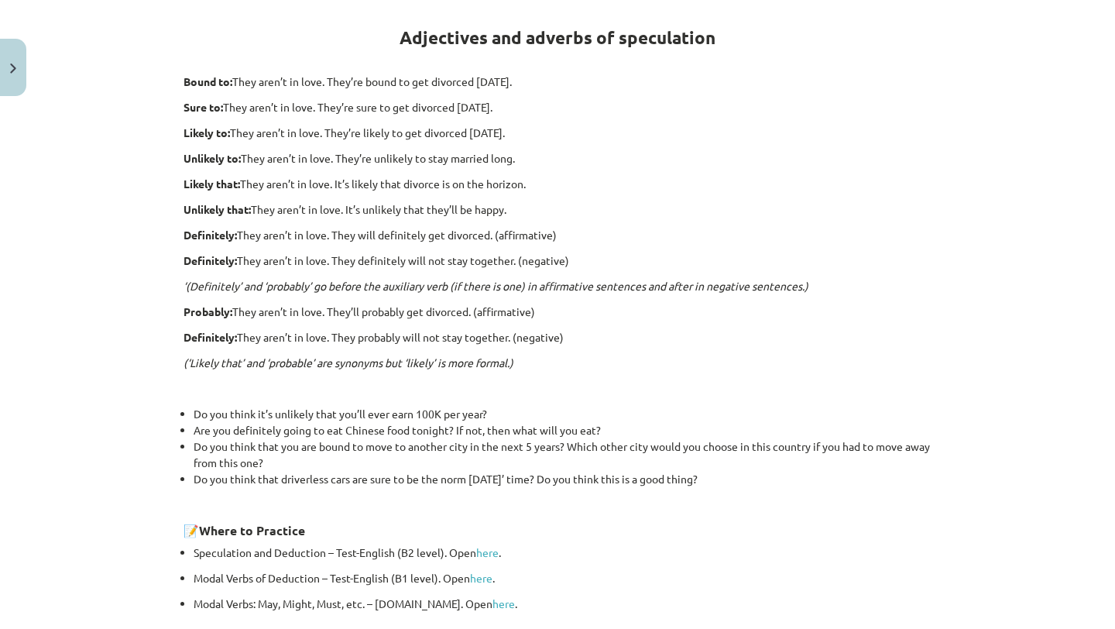
click at [397, 349] on div "Adjectives and adverbs of speculation Bound to: They aren’t in love. They’re bo…" at bounding box center [558, 305] width 748 height 613
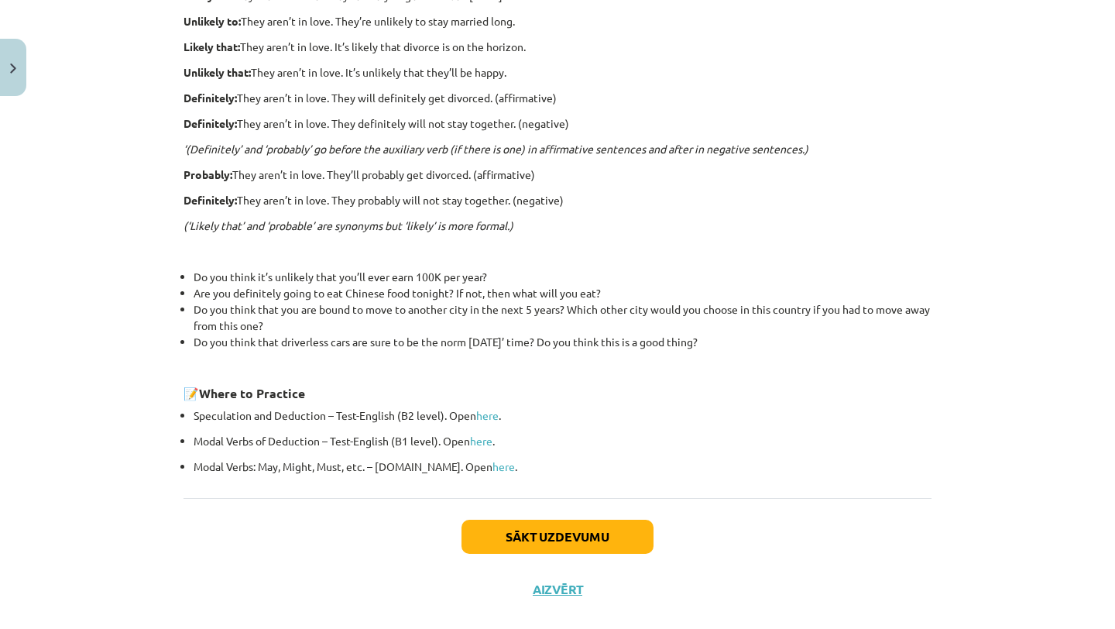
scroll to position [439, 0]
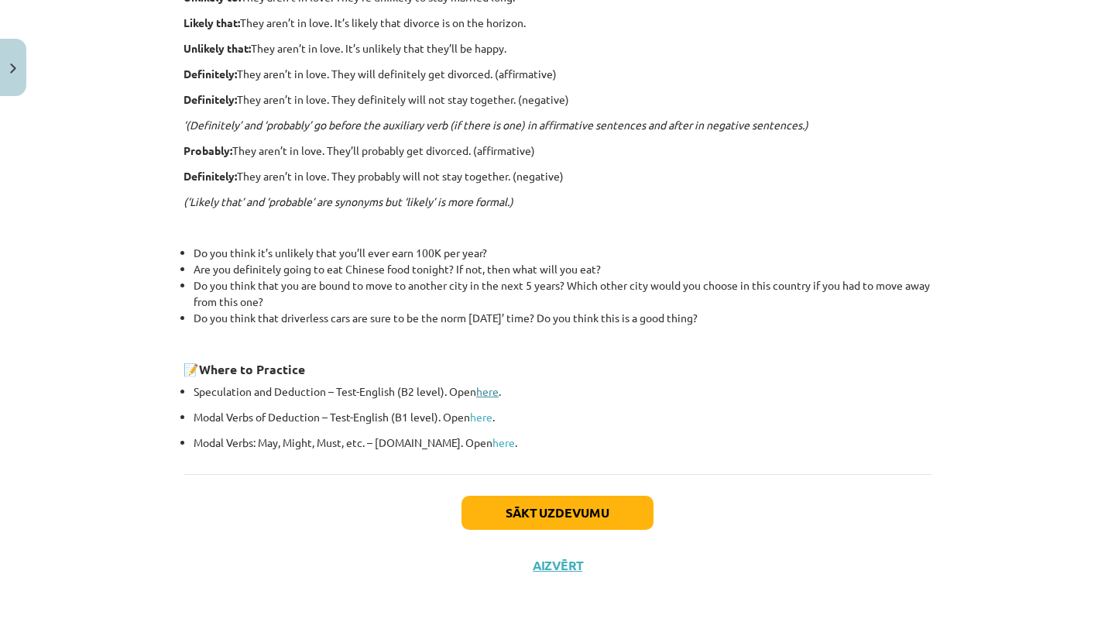
click at [483, 393] on link "here" at bounding box center [487, 391] width 22 height 14
click at [464, 512] on button "Sākt uzdevumu" at bounding box center [558, 513] width 192 height 34
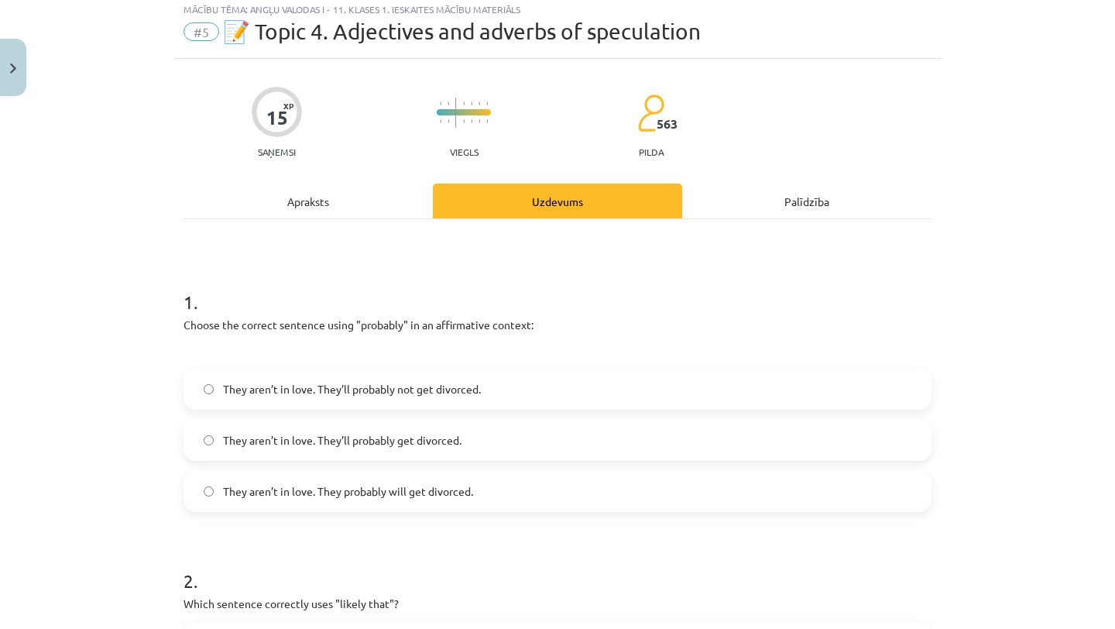
scroll to position [39, 0]
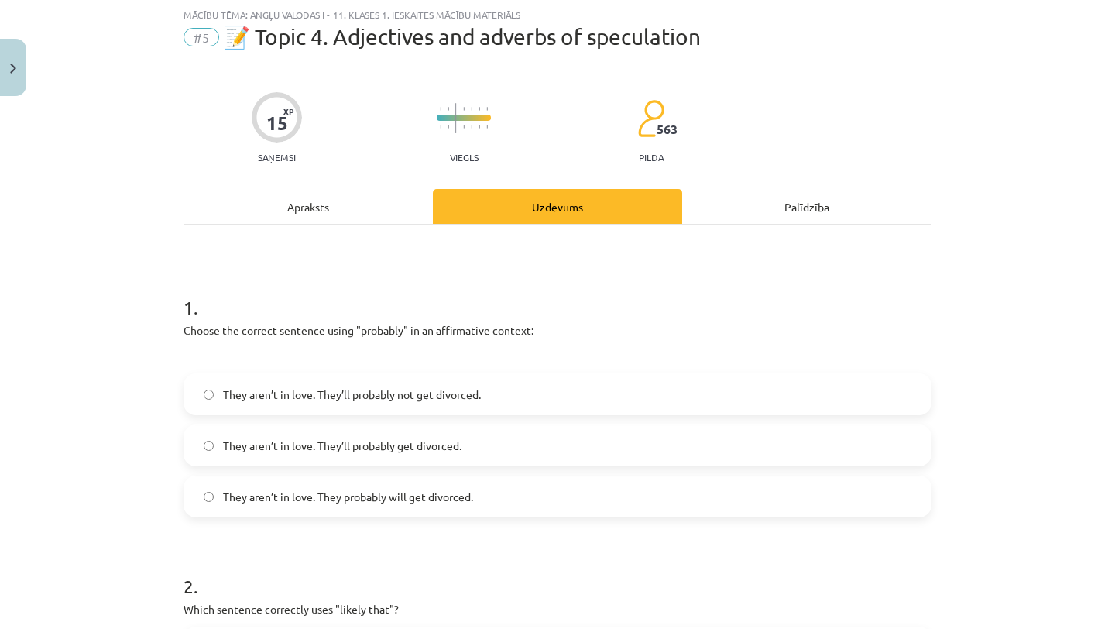
click at [376, 435] on label "They aren’t in love. They’ll probably get divorced." at bounding box center [557, 445] width 745 height 39
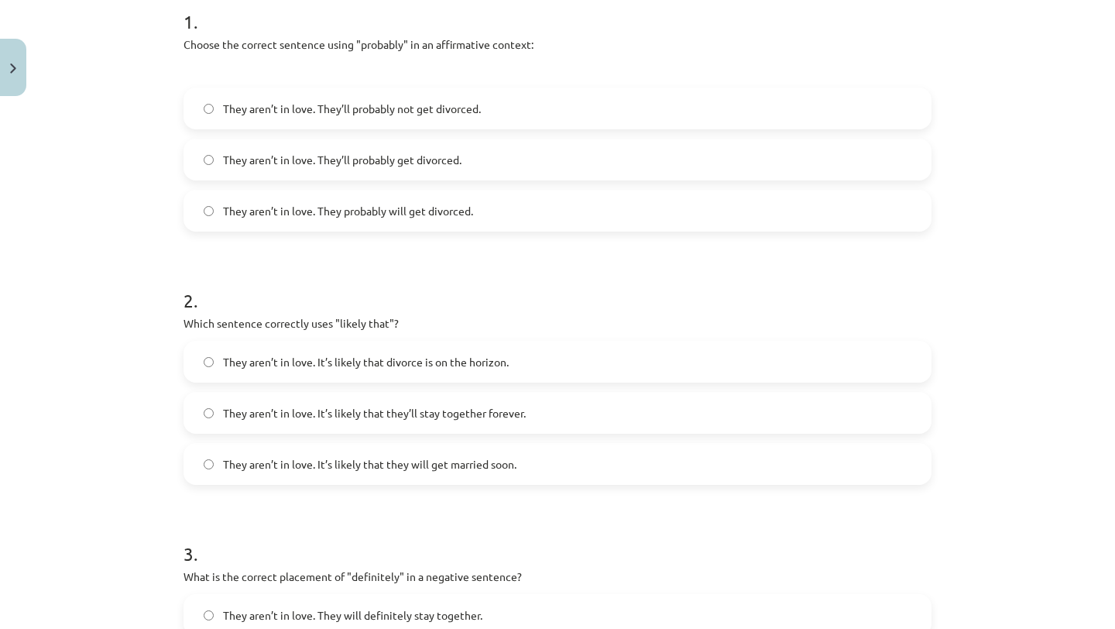
scroll to position [331, 0]
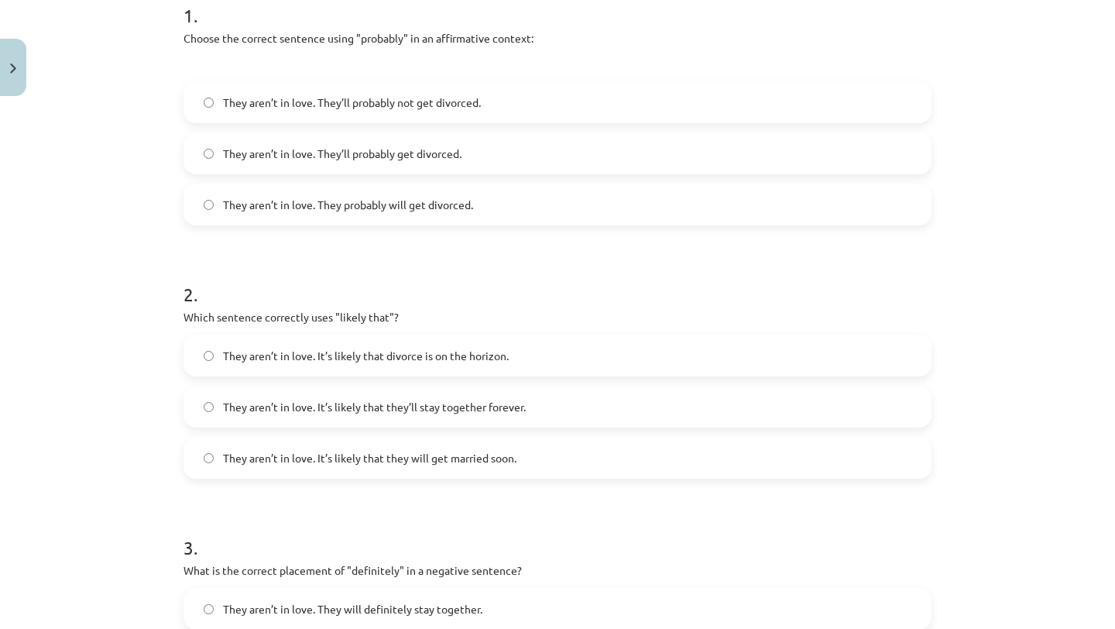
click at [309, 359] on span "They aren’t in love. It’s likely that divorce is on the horizon." at bounding box center [366, 356] width 286 height 16
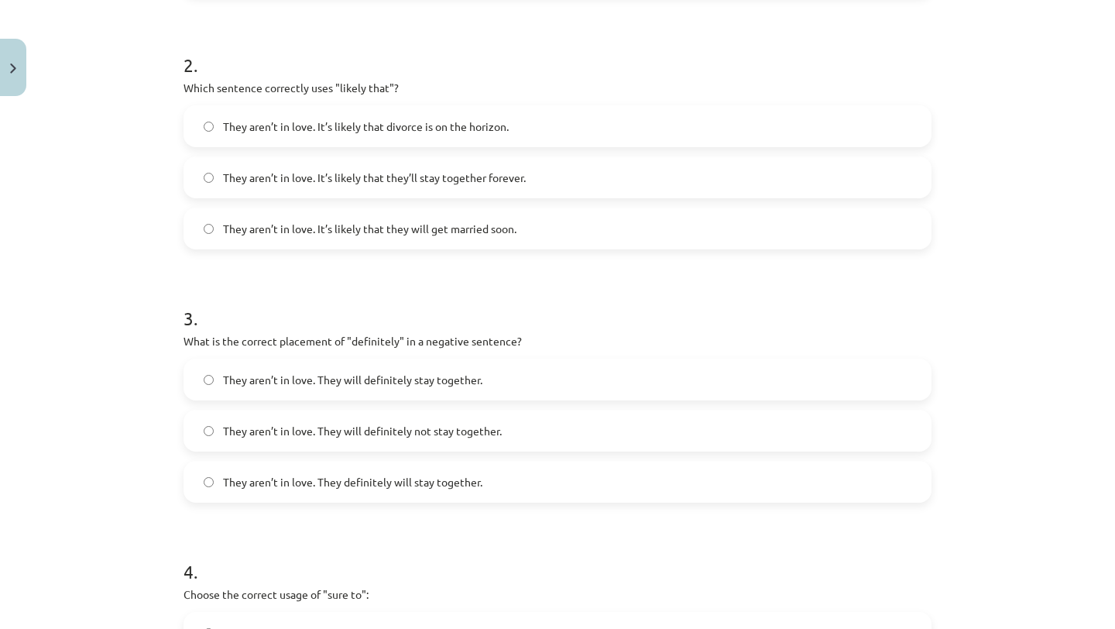
scroll to position [569, 0]
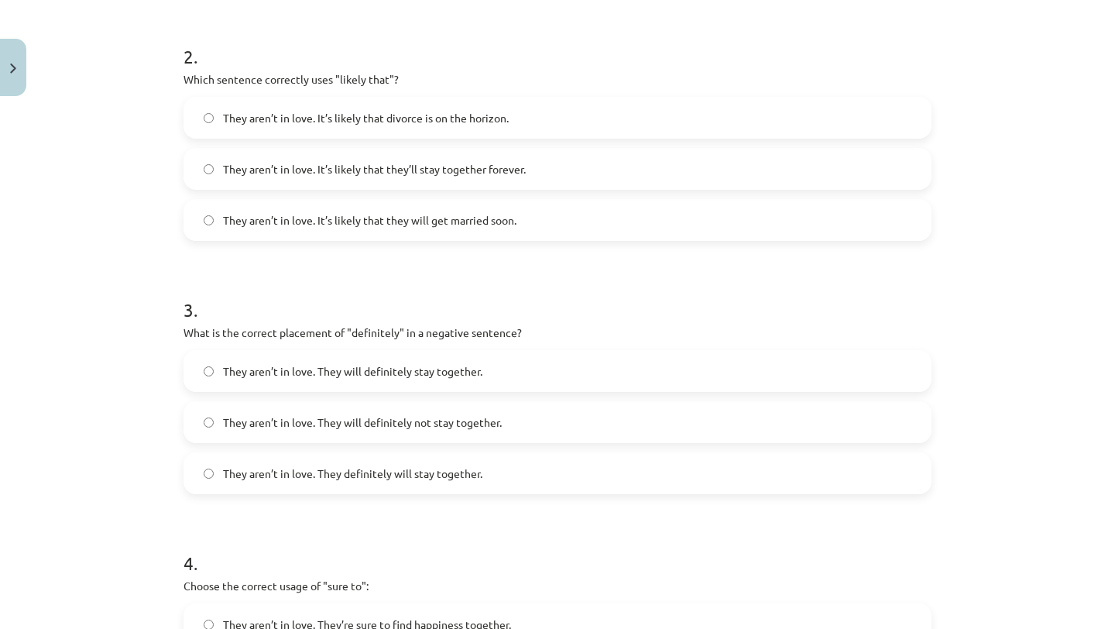
click at [306, 411] on label "They aren’t in love. They will definitely not stay together." at bounding box center [557, 422] width 745 height 39
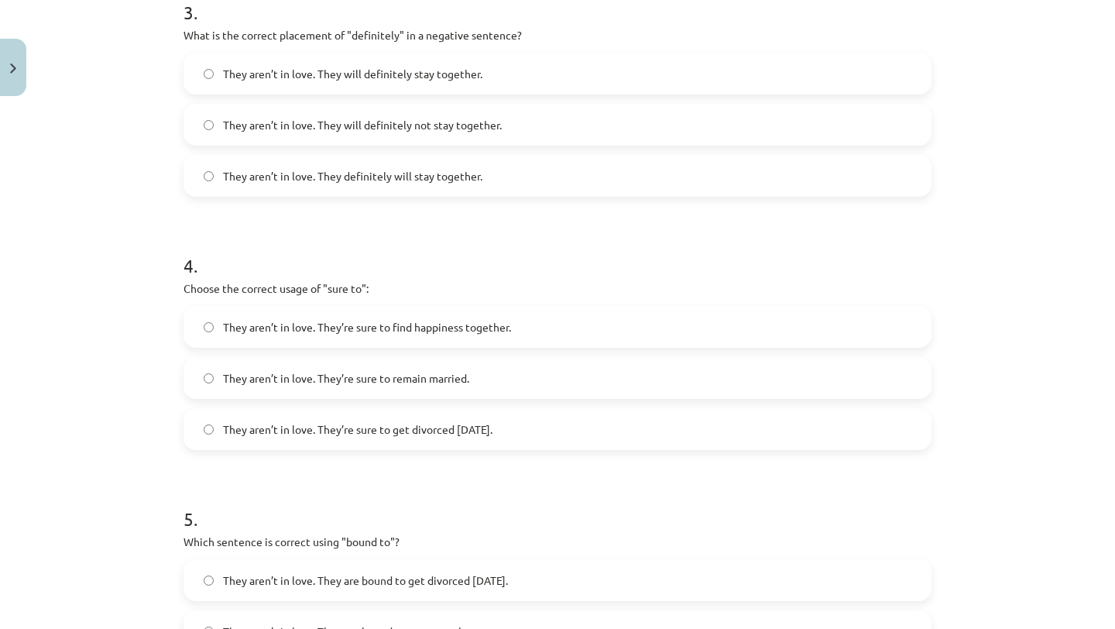
scroll to position [867, 0]
click at [311, 427] on span "They aren’t in love. They’re sure to get divorced [DATE]." at bounding box center [358, 429] width 270 height 16
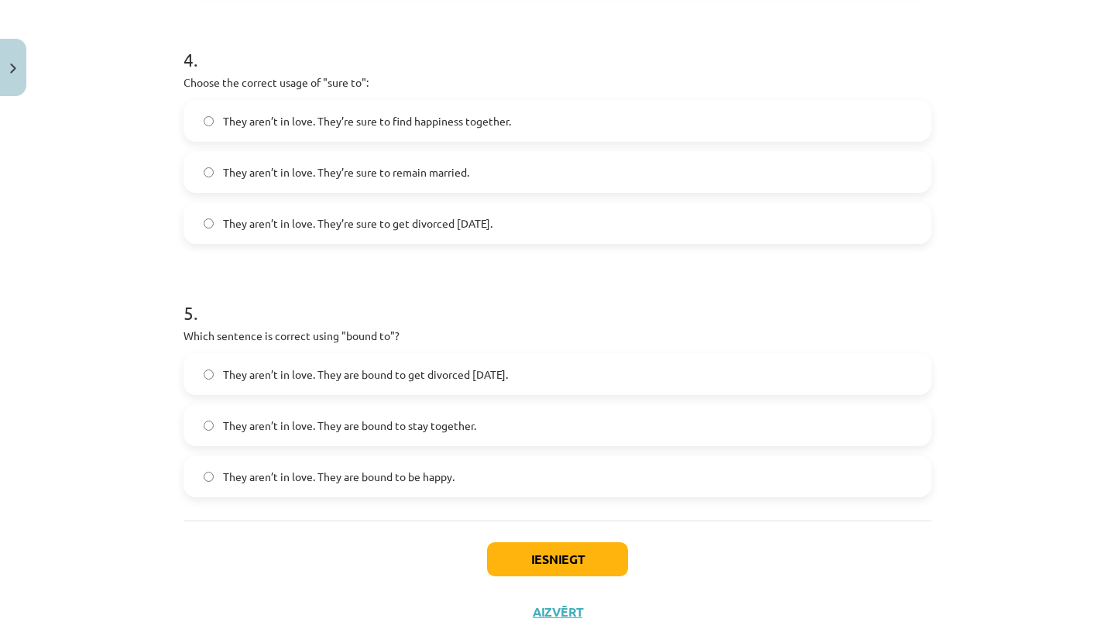
scroll to position [1076, 0]
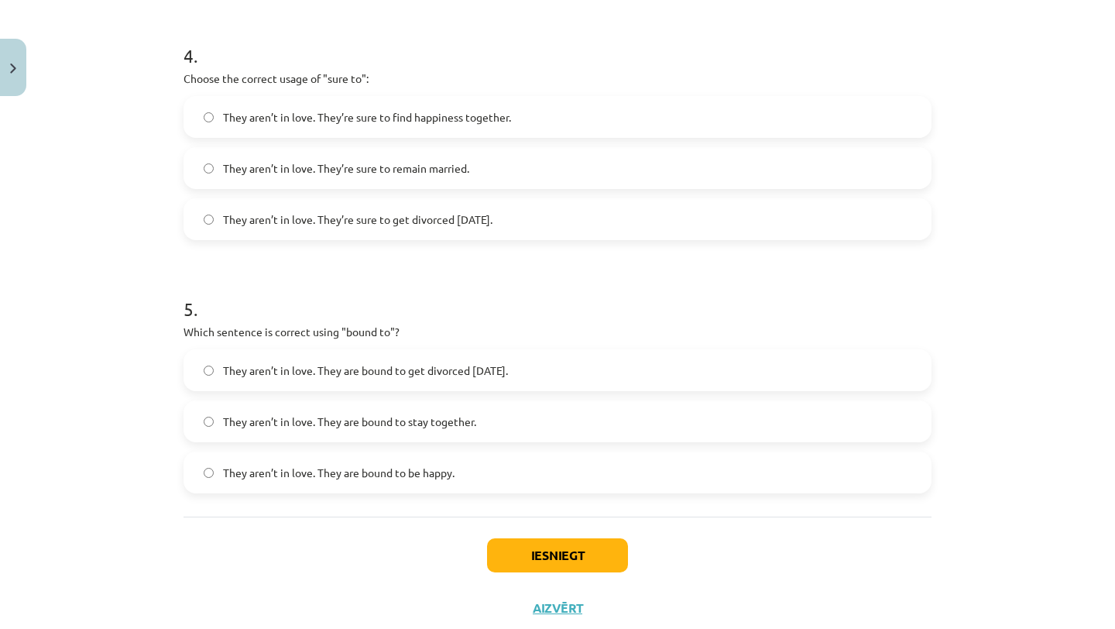
click at [321, 378] on span "They aren’t in love. They are bound to get divorced [DATE]." at bounding box center [365, 371] width 285 height 16
click at [515, 551] on button "Iesniegt" at bounding box center [557, 555] width 141 height 34
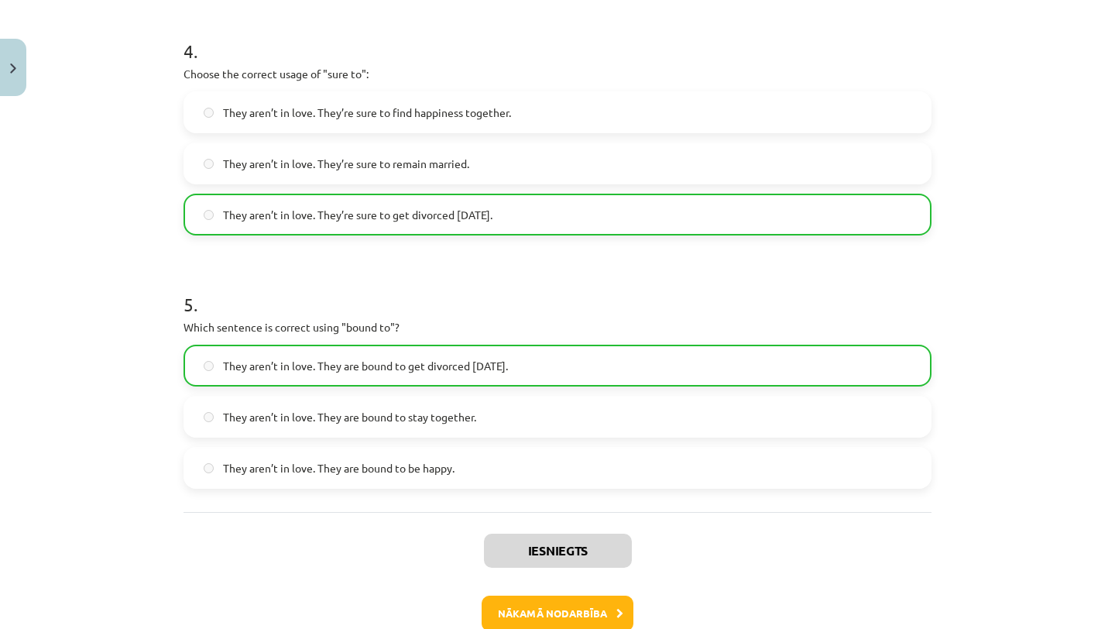
scroll to position [1169, 0]
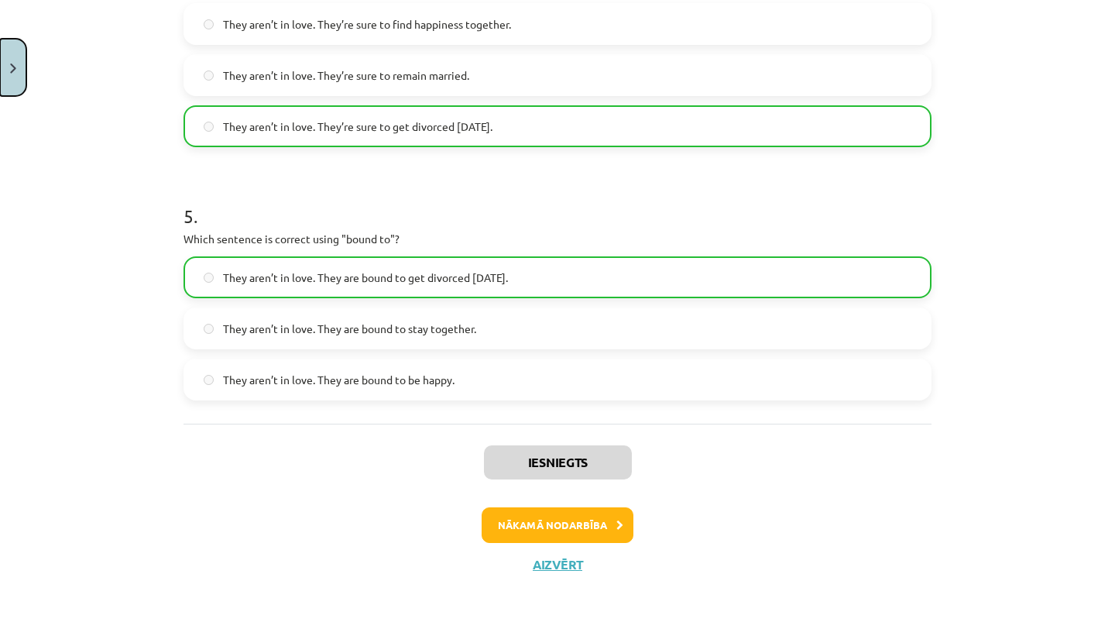
click at [16, 69] on button "Close" at bounding box center [13, 67] width 26 height 57
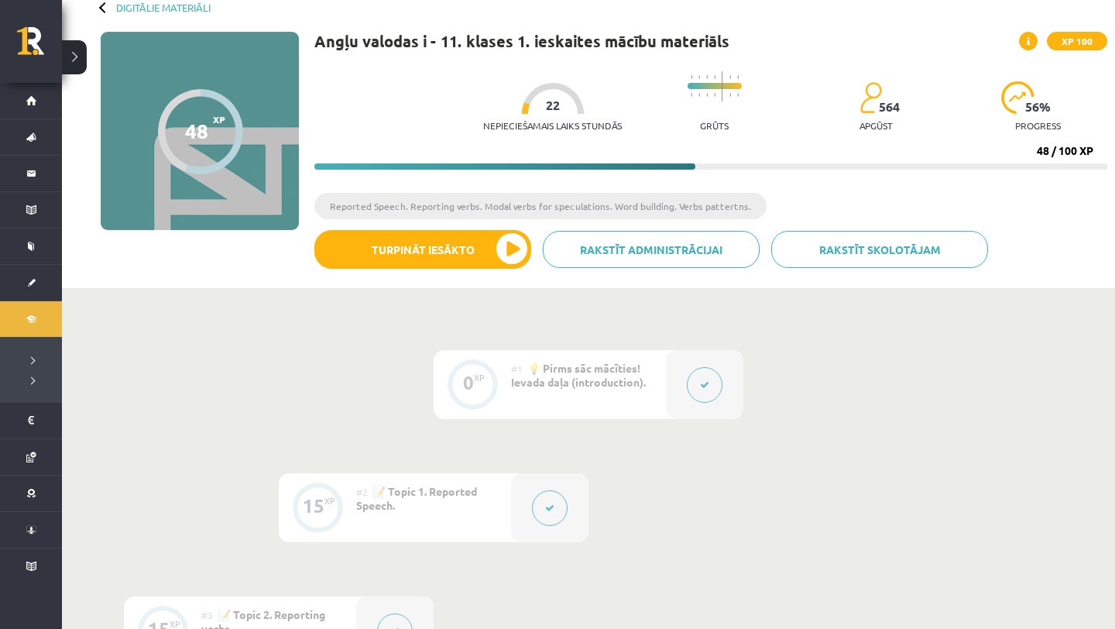
scroll to position [158, 0]
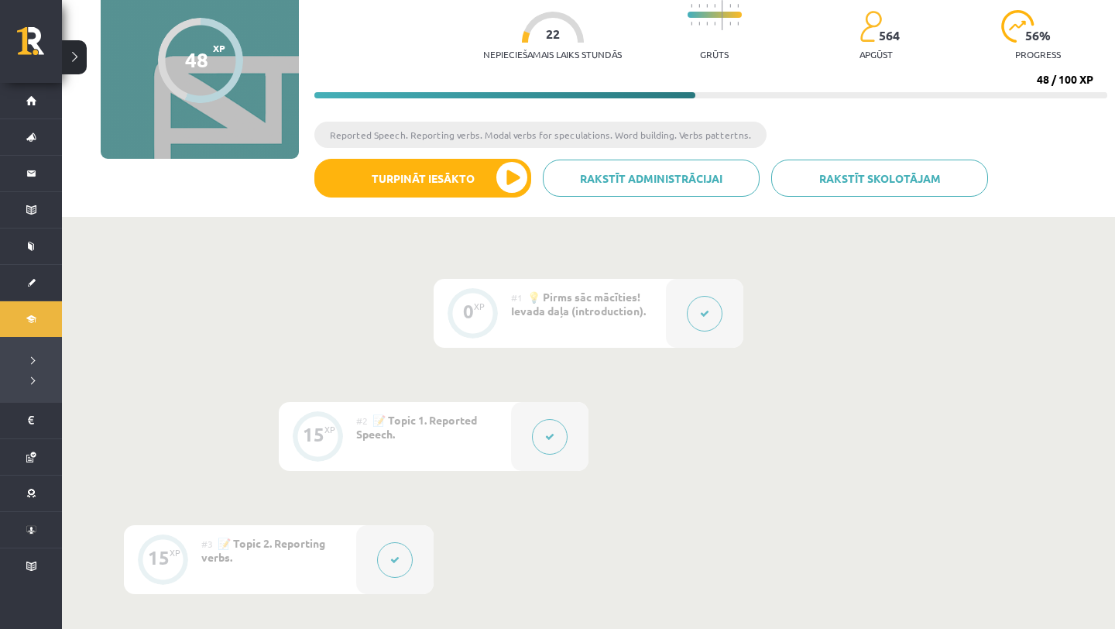
click at [691, 325] on div at bounding box center [704, 313] width 77 height 69
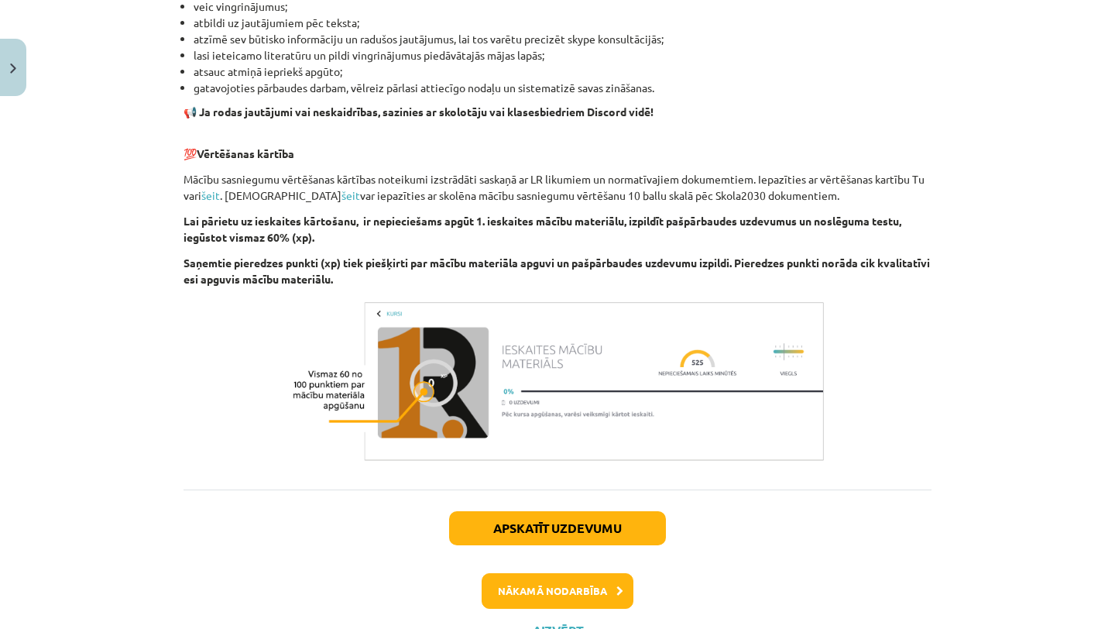
scroll to position [977, 0]
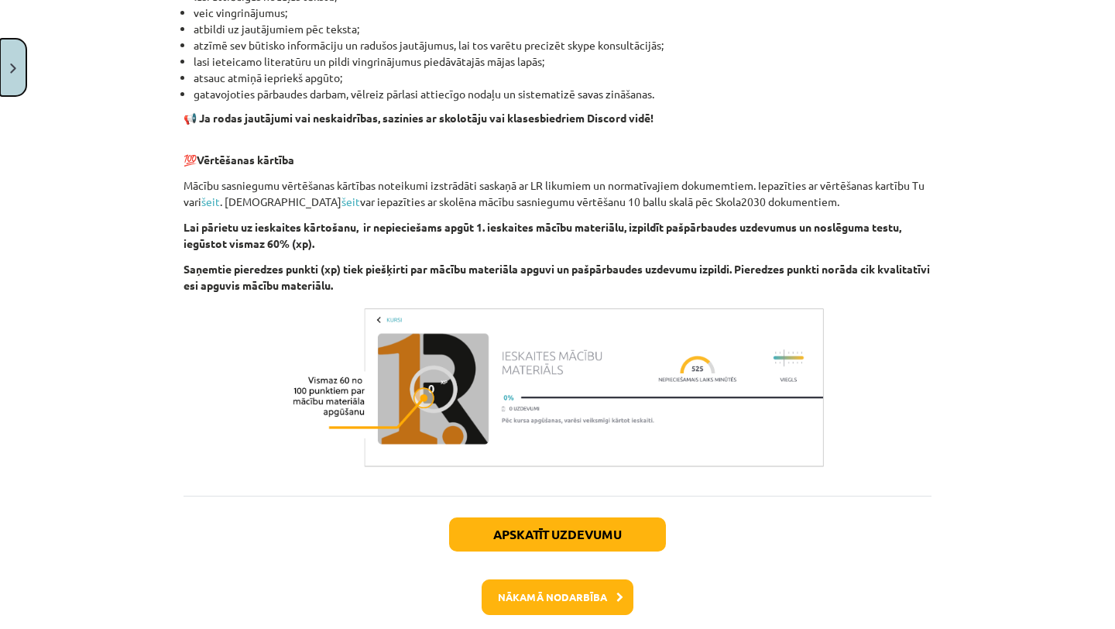
click at [6, 86] on button "Close" at bounding box center [13, 67] width 26 height 57
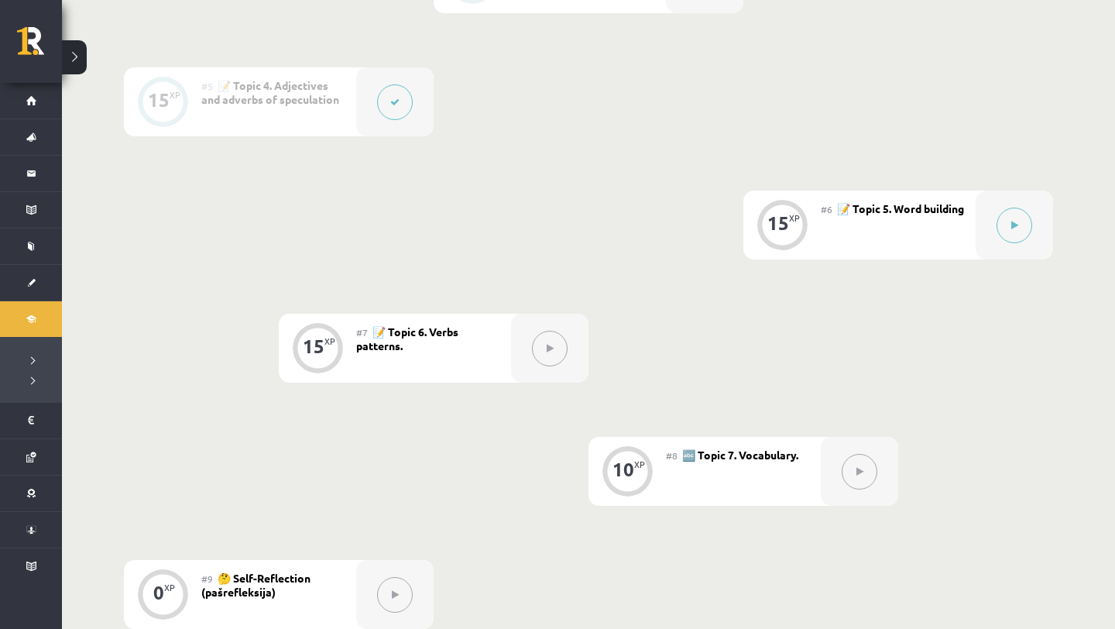
scroll to position [851, 0]
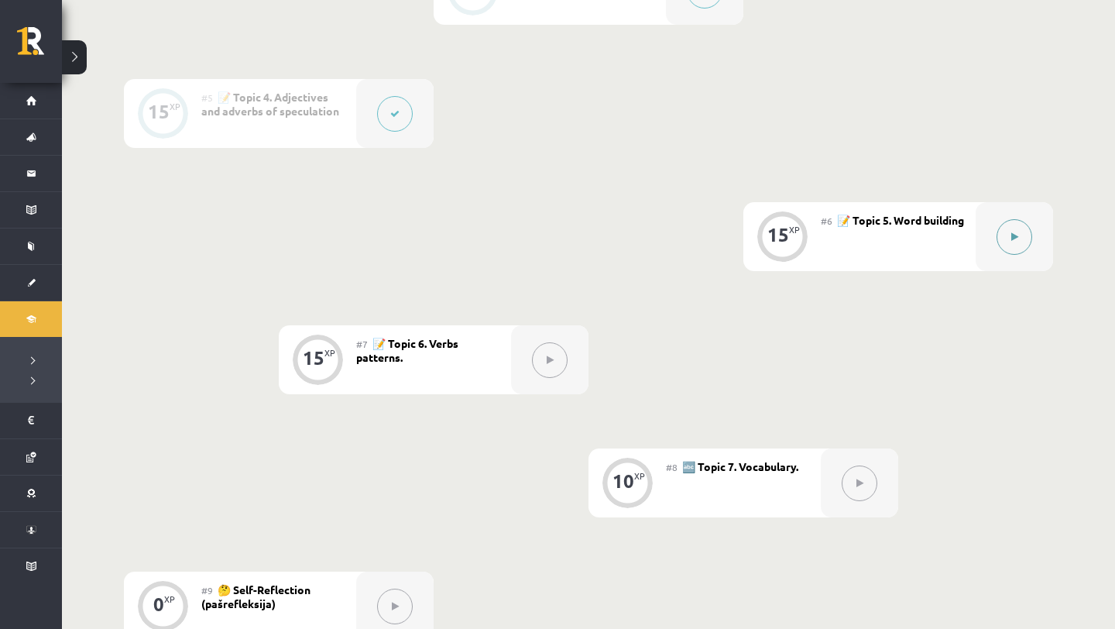
click at [1005, 241] on button at bounding box center [1015, 237] width 36 height 36
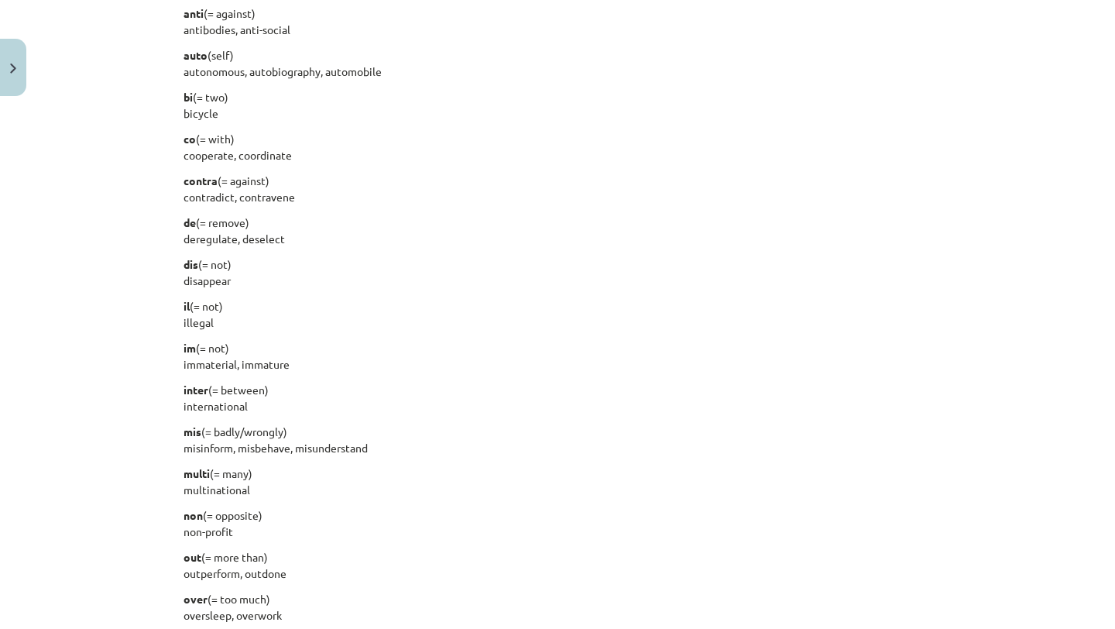
scroll to position [1305, 0]
